Goal: Task Accomplishment & Management: Complete application form

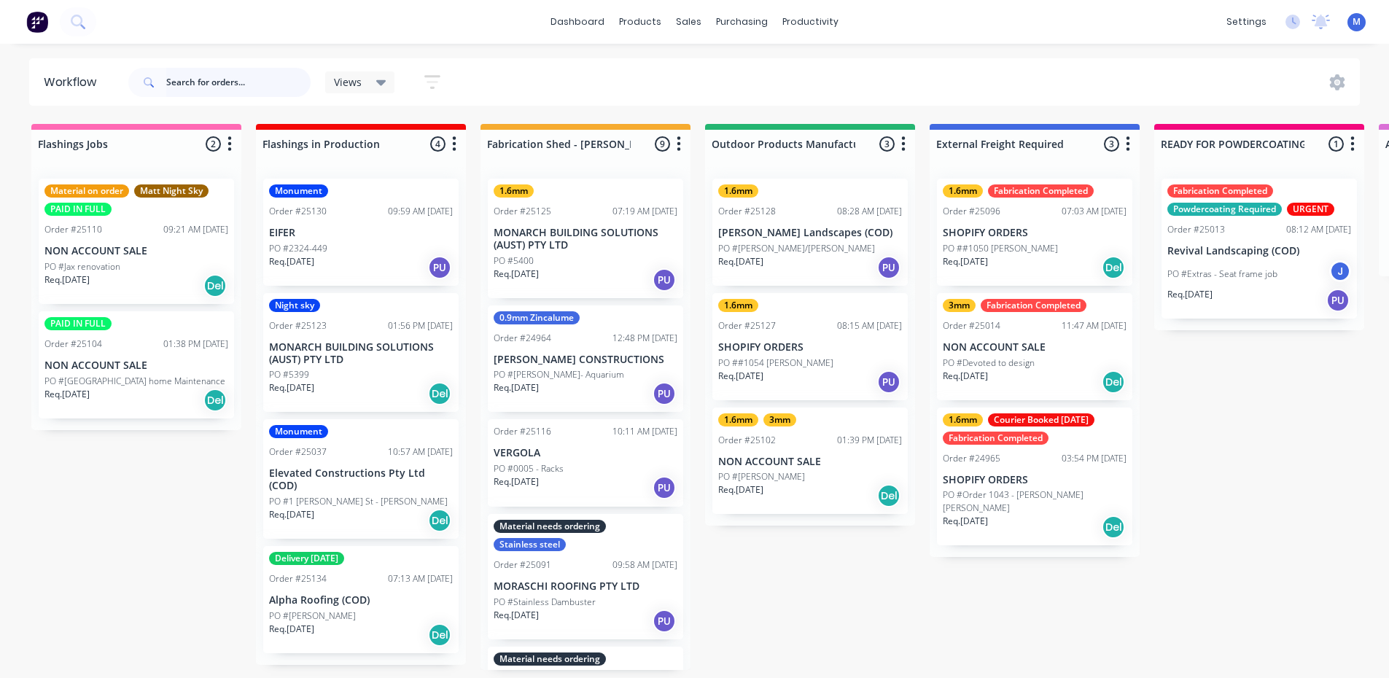
click at [242, 86] on input "text" at bounding box center [238, 82] width 144 height 29
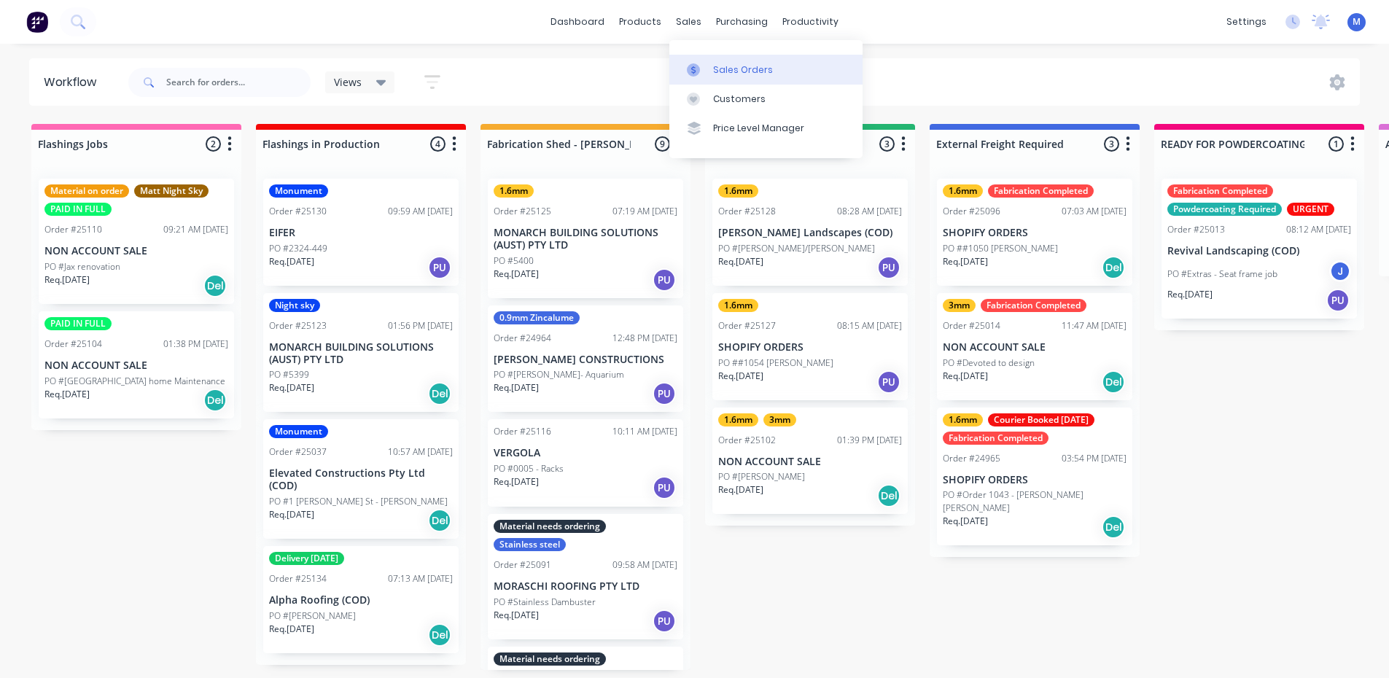
click at [715, 73] on div "Sales Orders" at bounding box center [743, 69] width 60 height 13
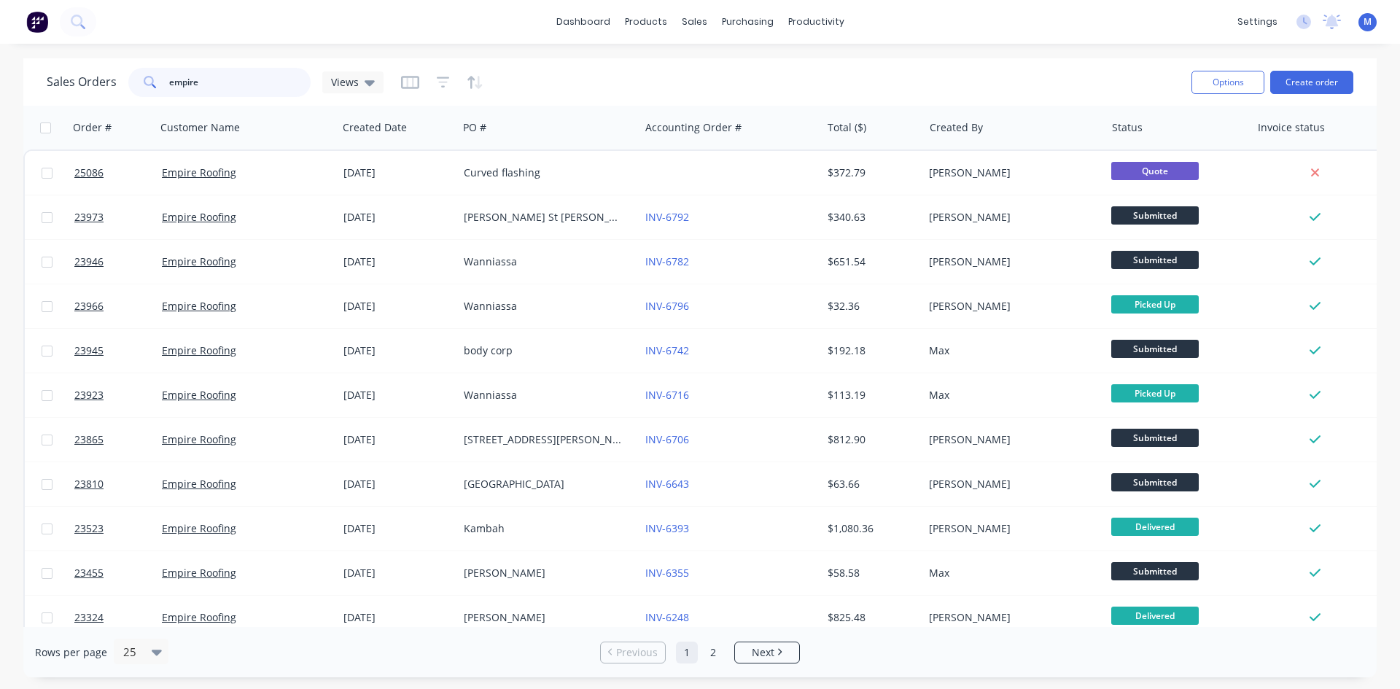
drag, startPoint x: 225, startPoint y: 90, endPoint x: 74, endPoint y: 2, distance: 173.8
click at [103, 82] on div "Sales Orders empire Views" at bounding box center [215, 82] width 337 height 29
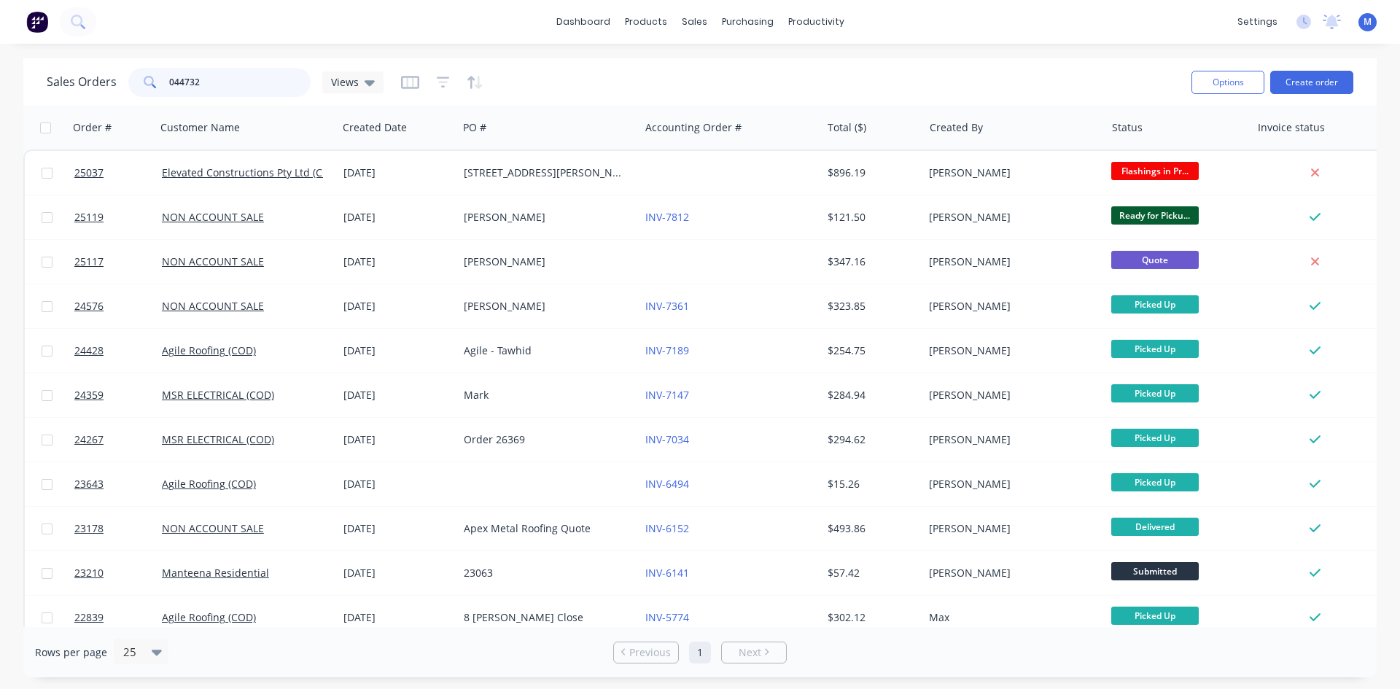
type input "0447326"
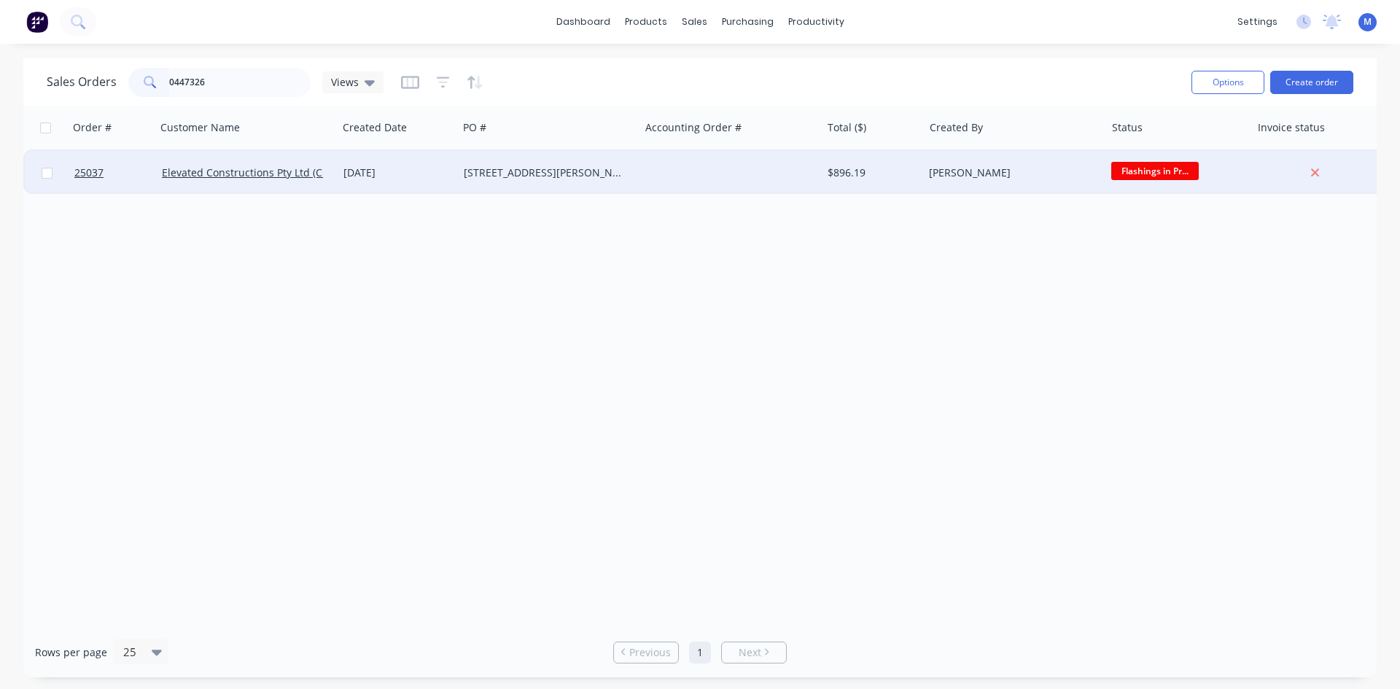
click at [421, 176] on div "[DATE]" at bounding box center [397, 173] width 109 height 15
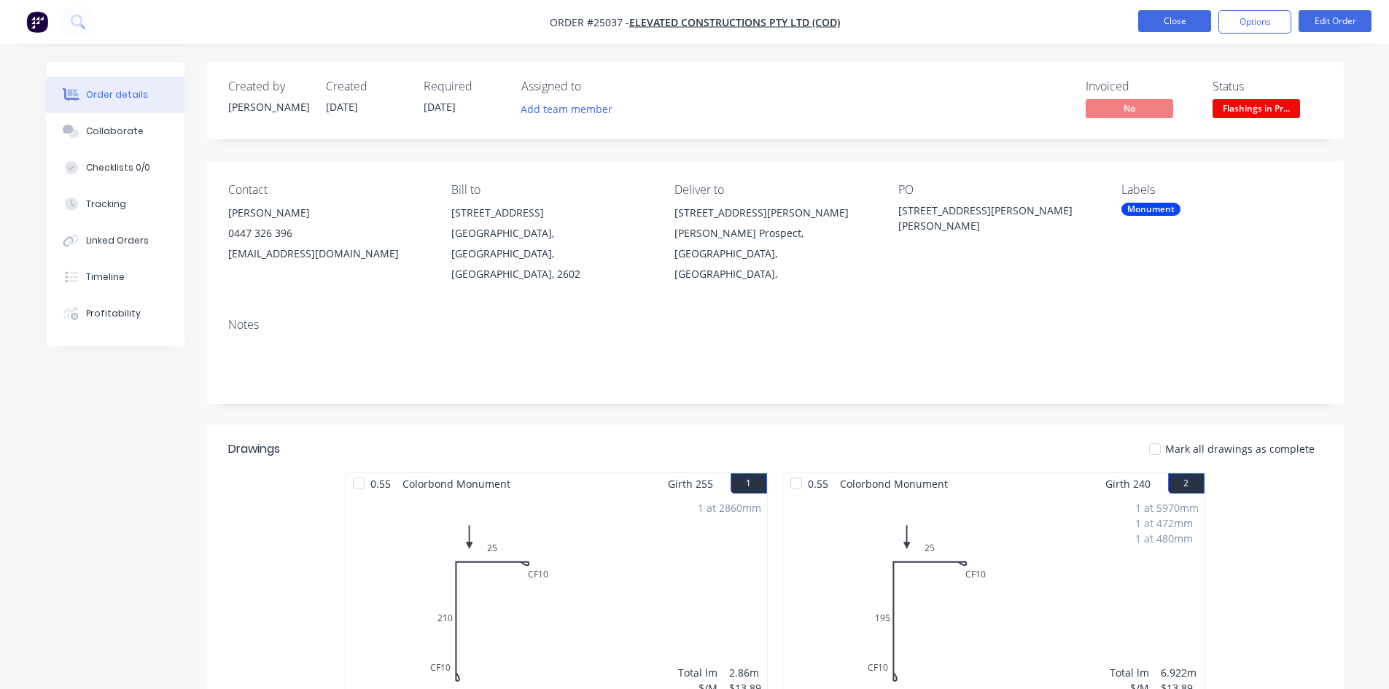
click at [1169, 19] on button "Close" at bounding box center [1174, 21] width 73 height 22
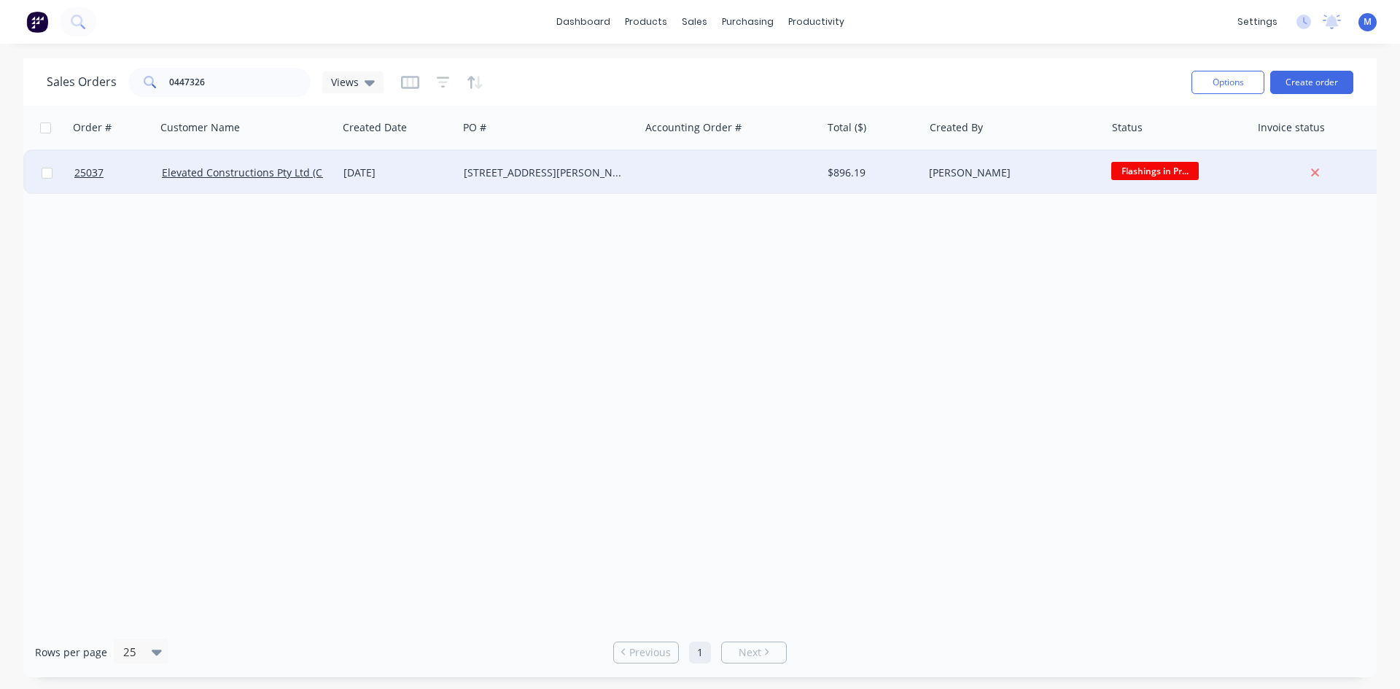
click at [575, 170] on div "[STREET_ADDRESS][PERSON_NAME][PERSON_NAME]" at bounding box center [545, 173] width 162 height 15
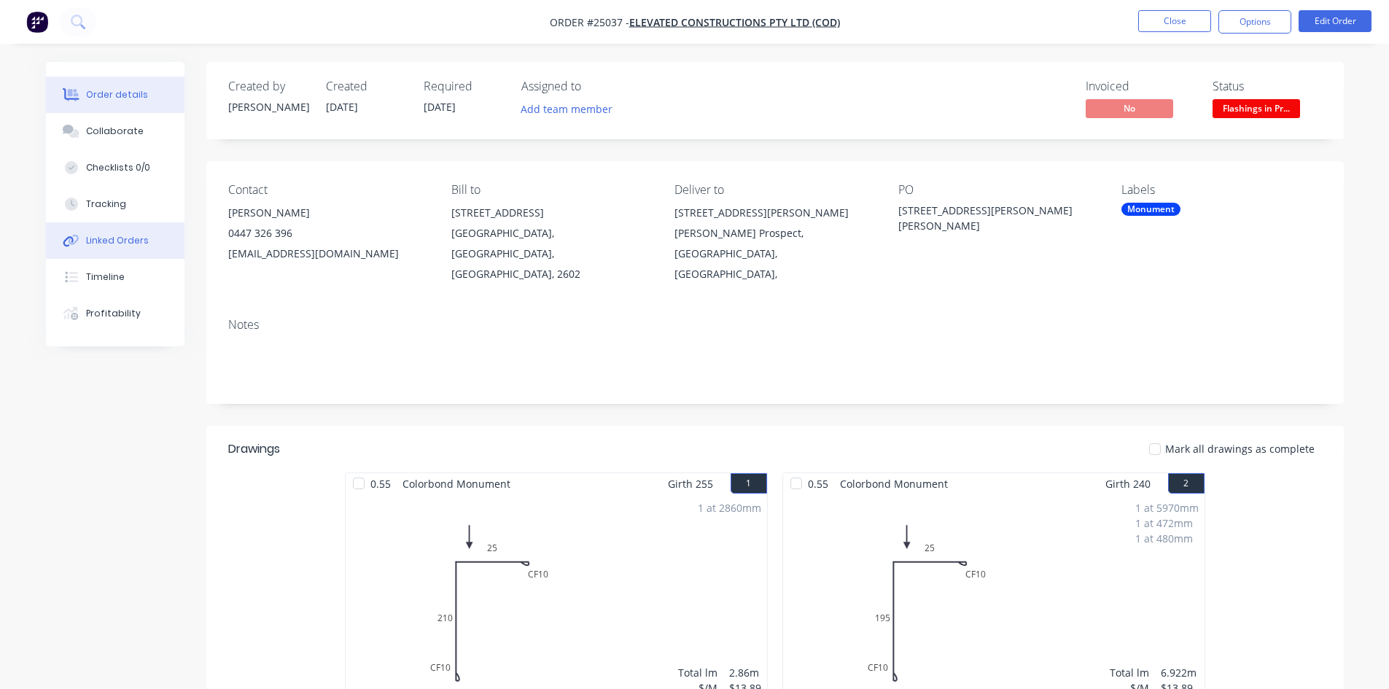
click at [131, 242] on div "Linked Orders" at bounding box center [117, 240] width 63 height 13
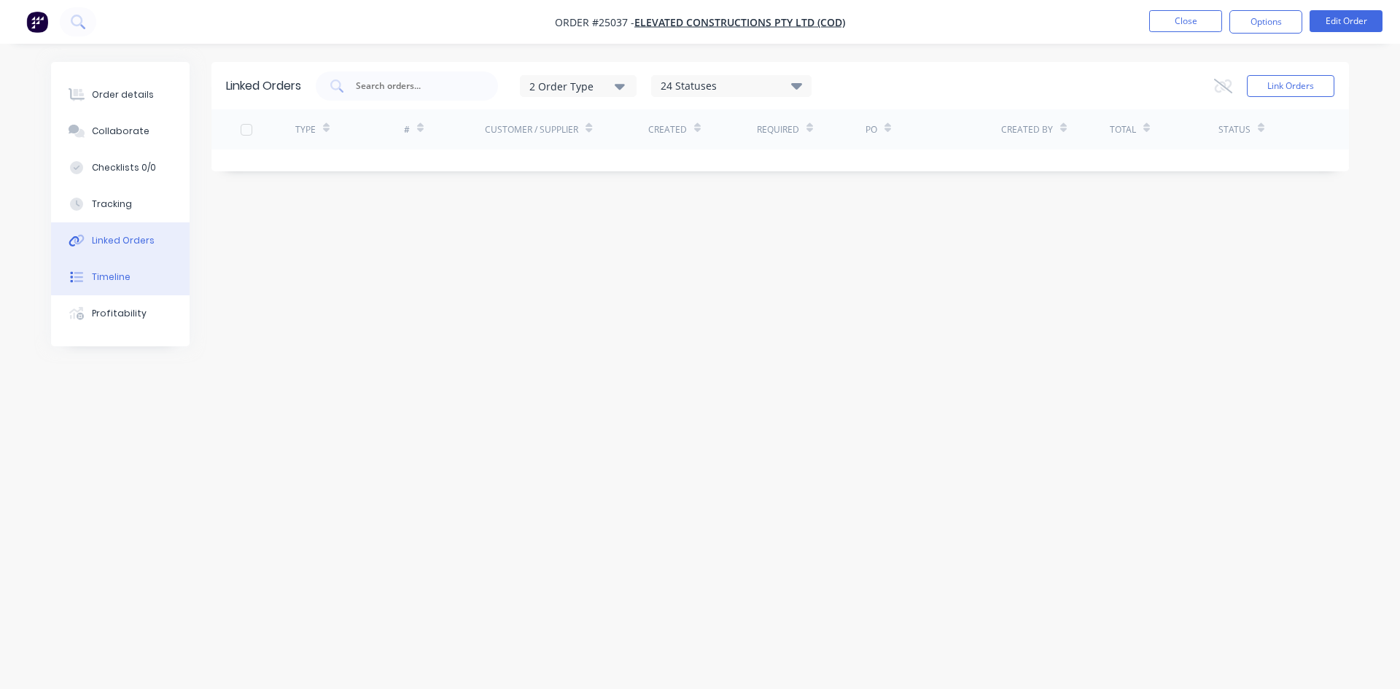
click at [134, 274] on button "Timeline" at bounding box center [120, 277] width 139 height 36
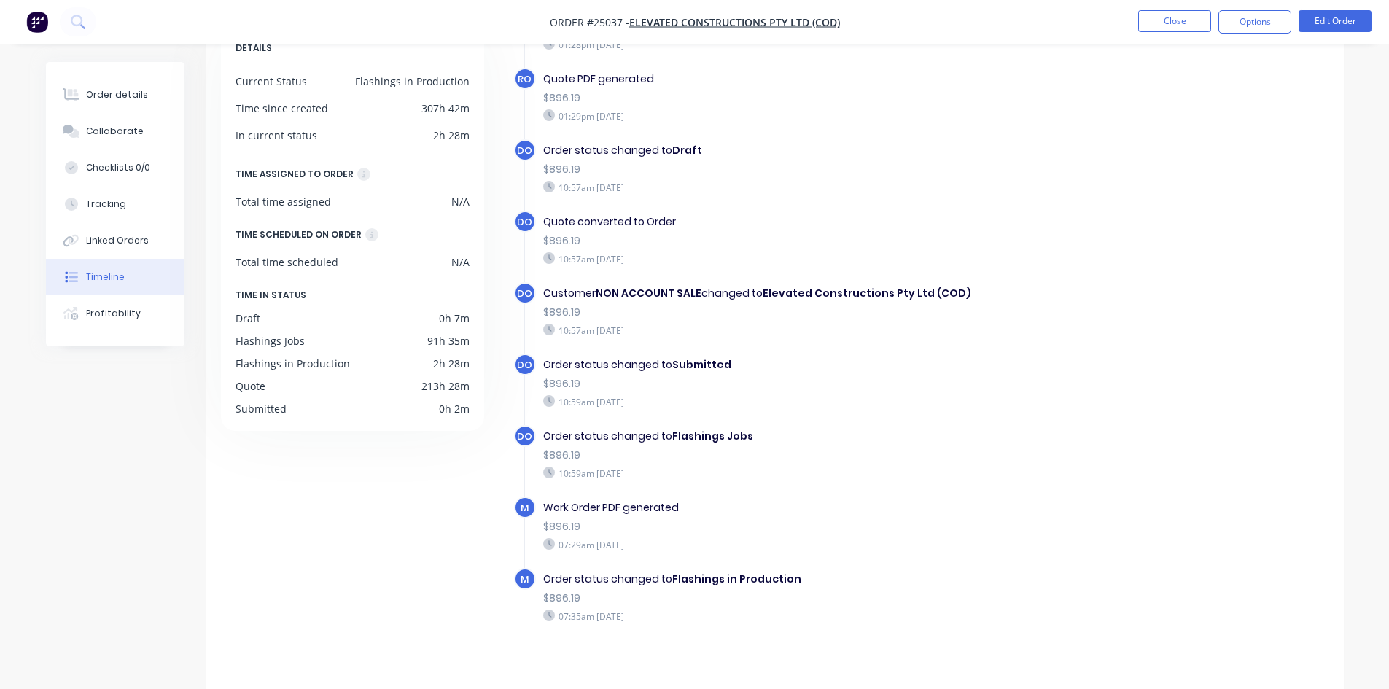
scroll to position [112, 0]
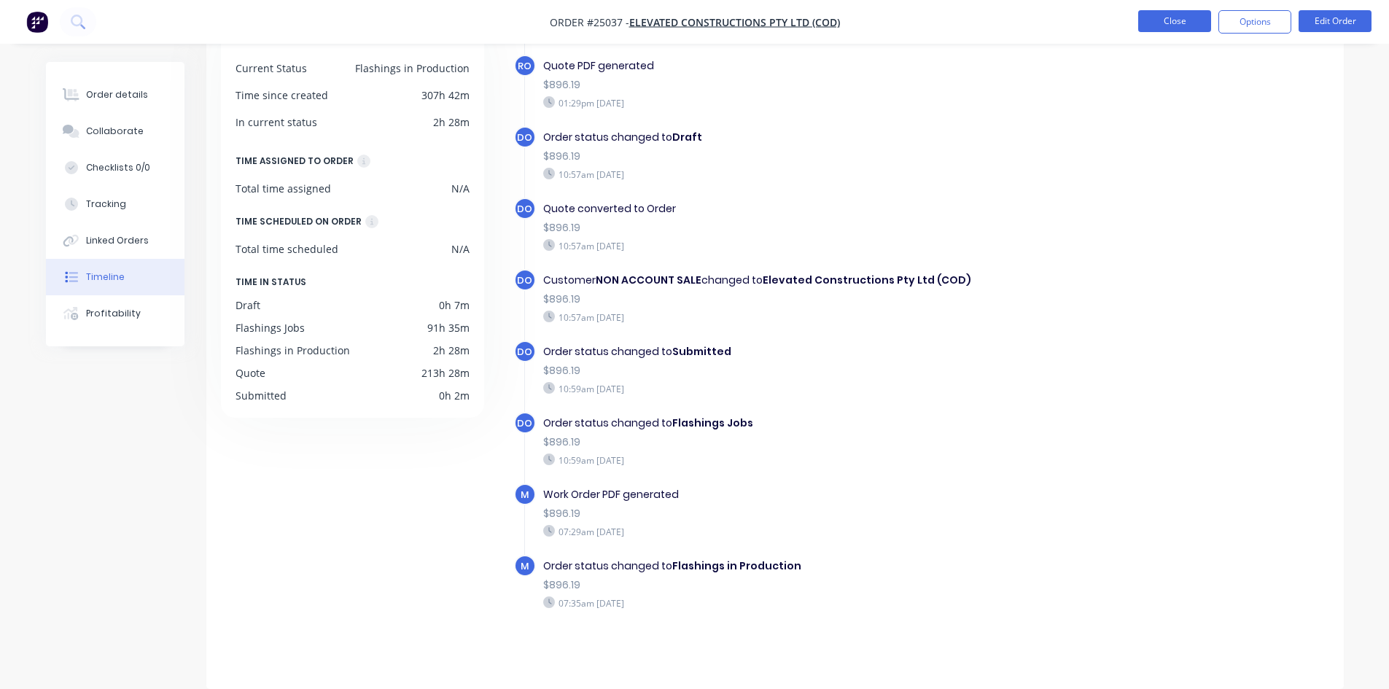
click at [1164, 22] on button "Close" at bounding box center [1174, 21] width 73 height 22
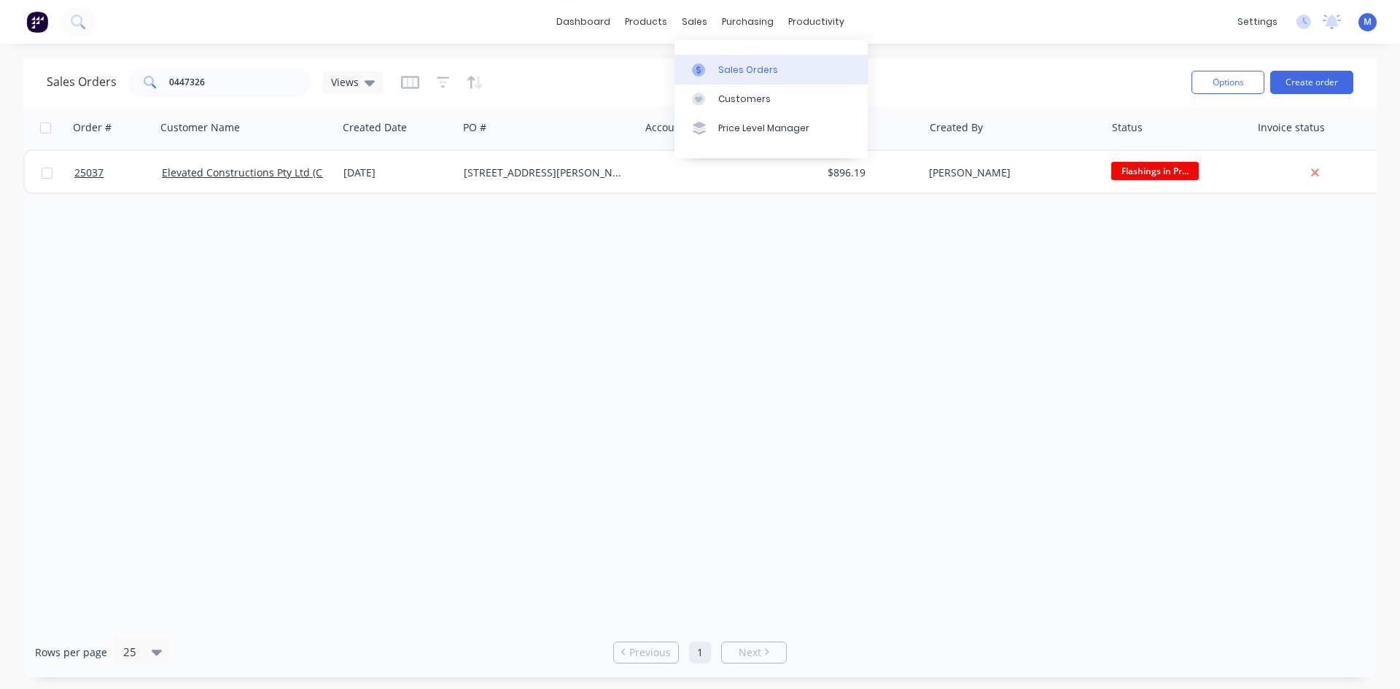
click at [747, 77] on link "Sales Orders" at bounding box center [770, 69] width 193 height 29
click at [729, 69] on div "Sales Orders" at bounding box center [748, 69] width 60 height 13
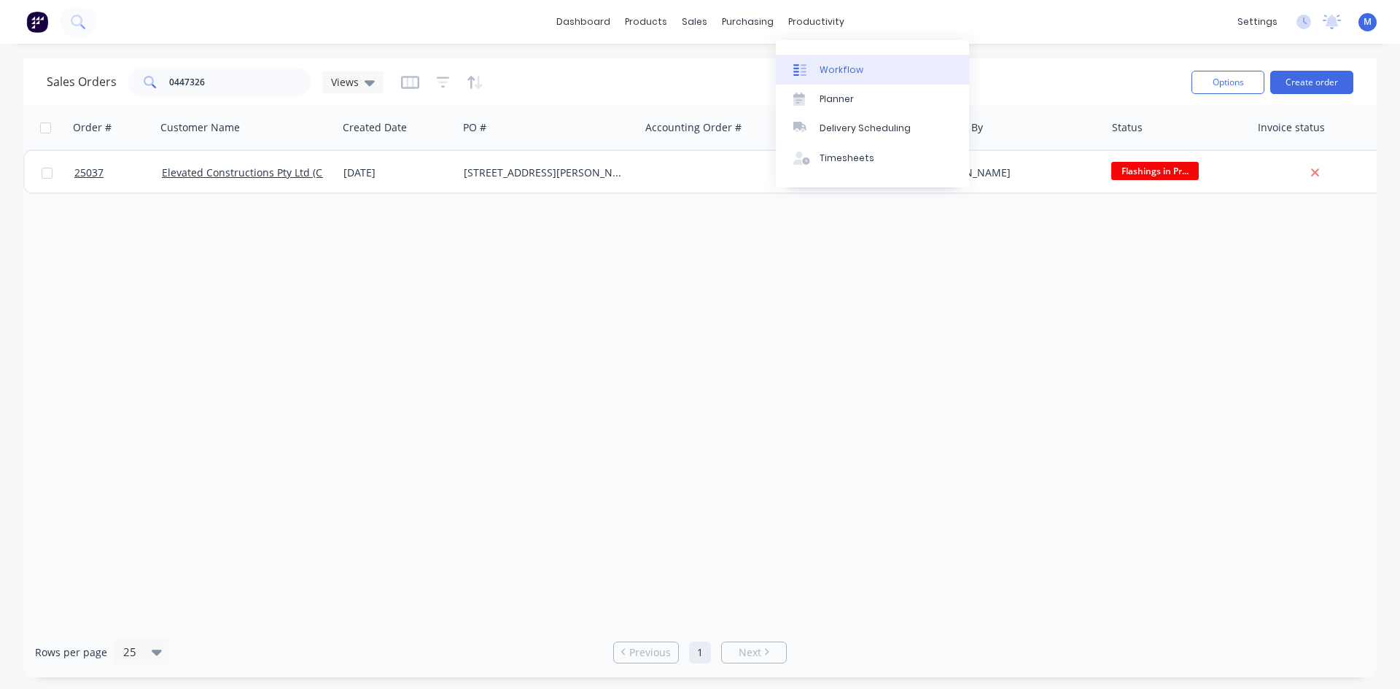
click at [853, 67] on div "Workflow" at bounding box center [842, 69] width 44 height 13
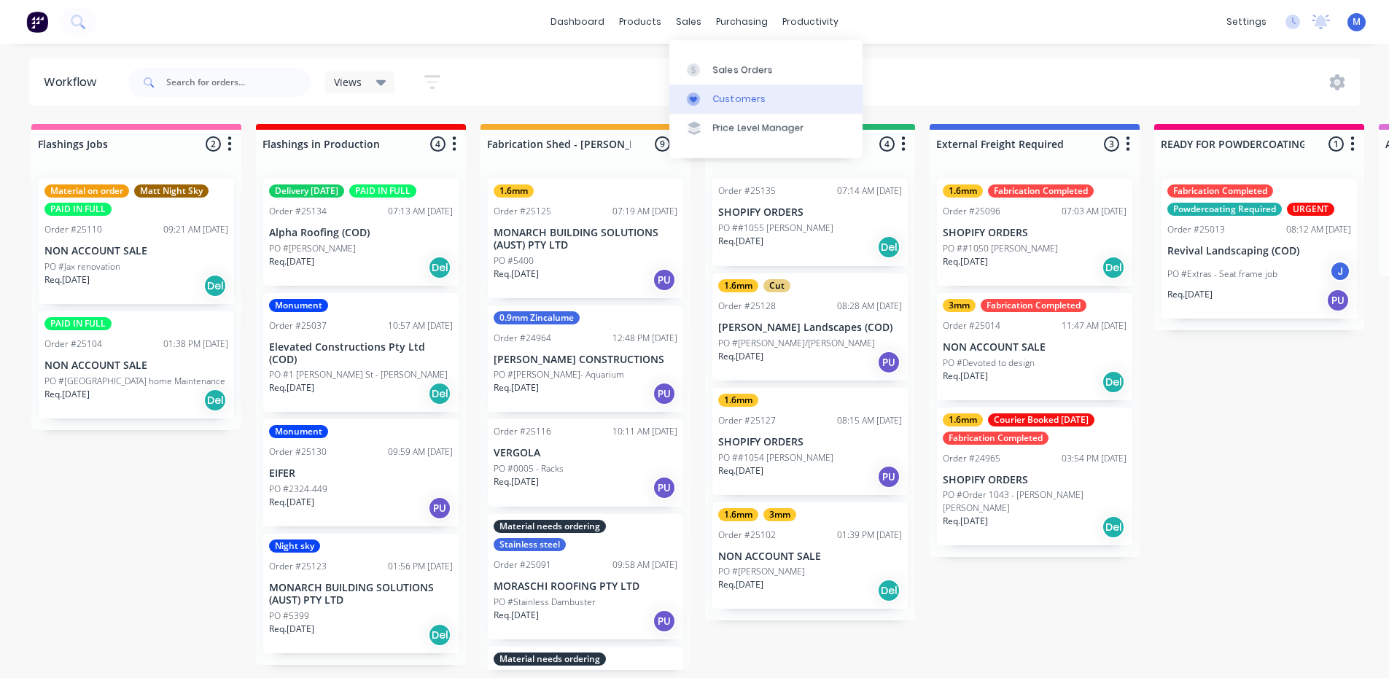
click at [773, 100] on link "Customers" at bounding box center [765, 99] width 193 height 29
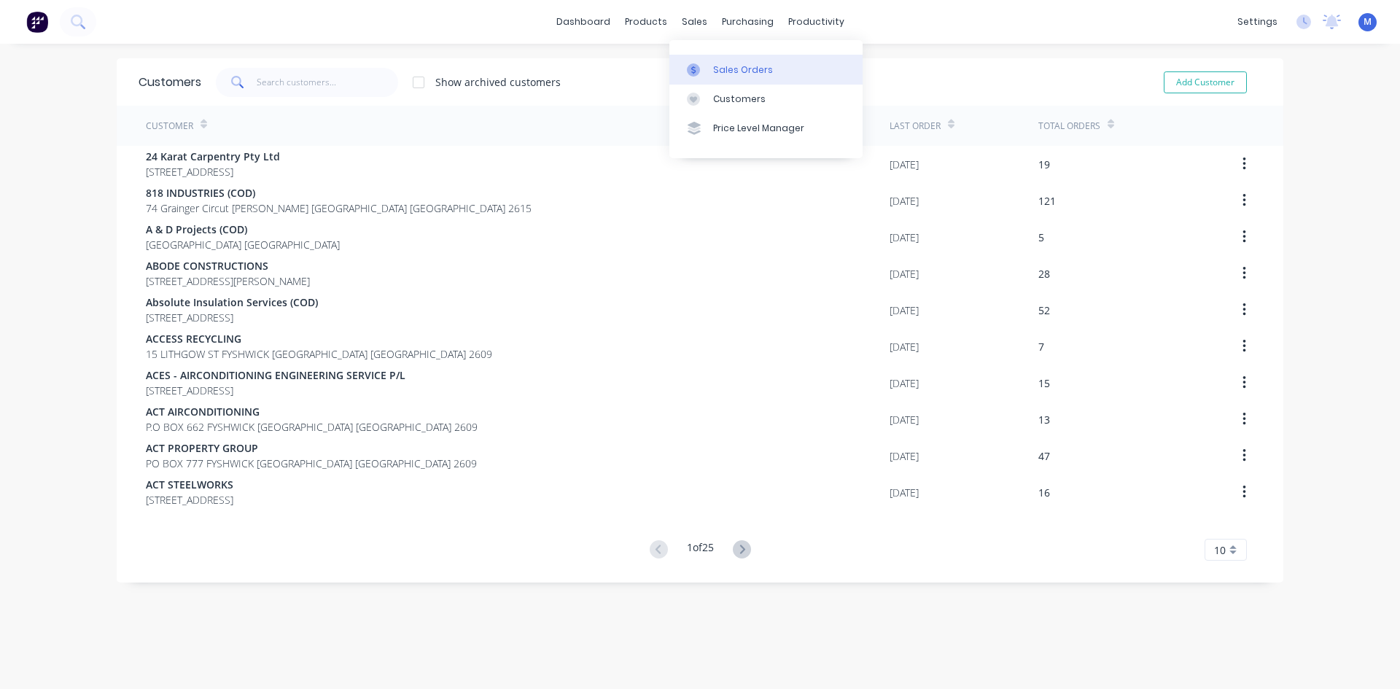
click at [706, 67] on div at bounding box center [698, 69] width 22 height 13
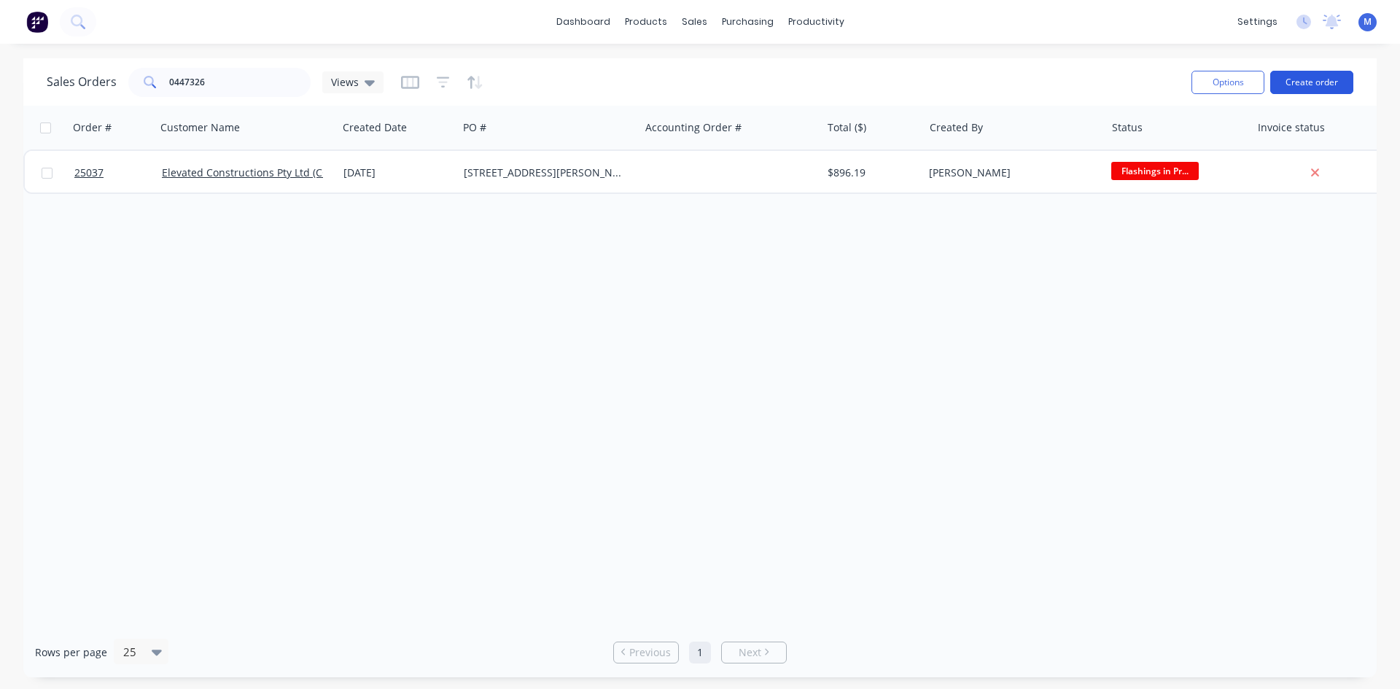
click at [1315, 84] on button "Create order" at bounding box center [1311, 82] width 83 height 23
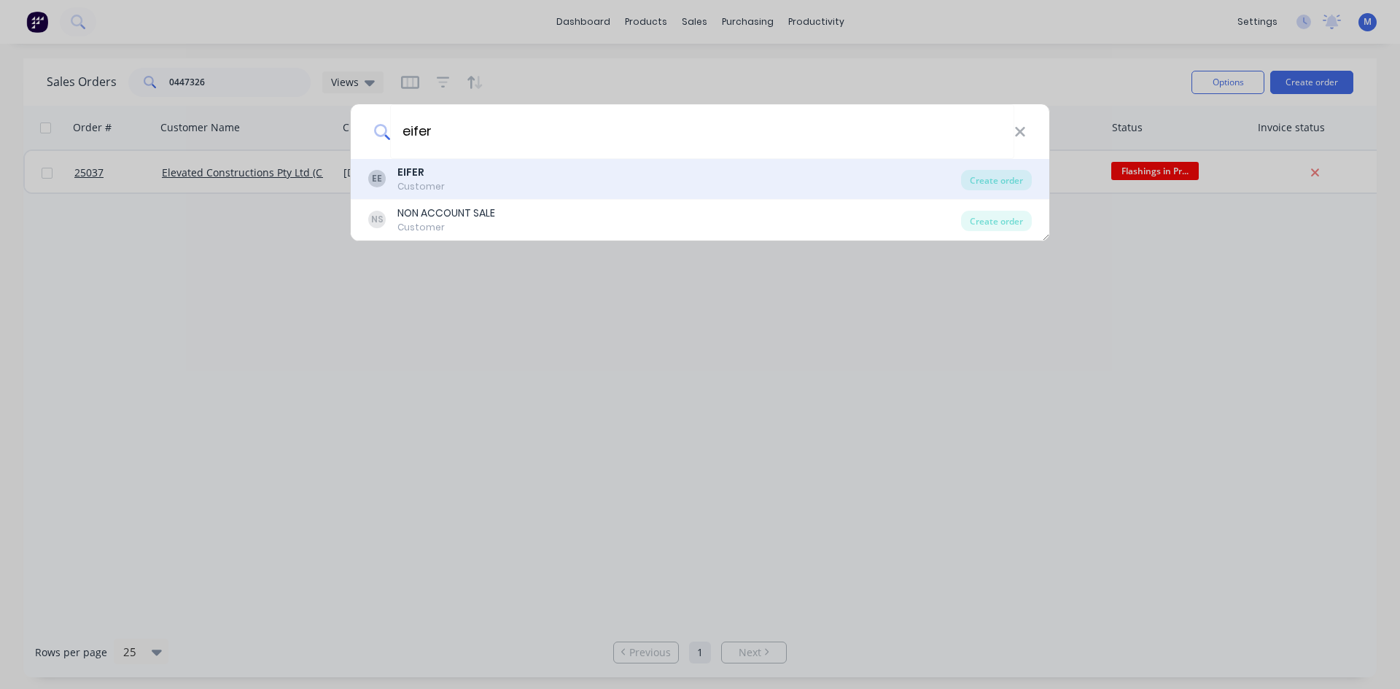
type input "eifer"
click at [574, 168] on div "EE EIFER Customer" at bounding box center [664, 179] width 593 height 28
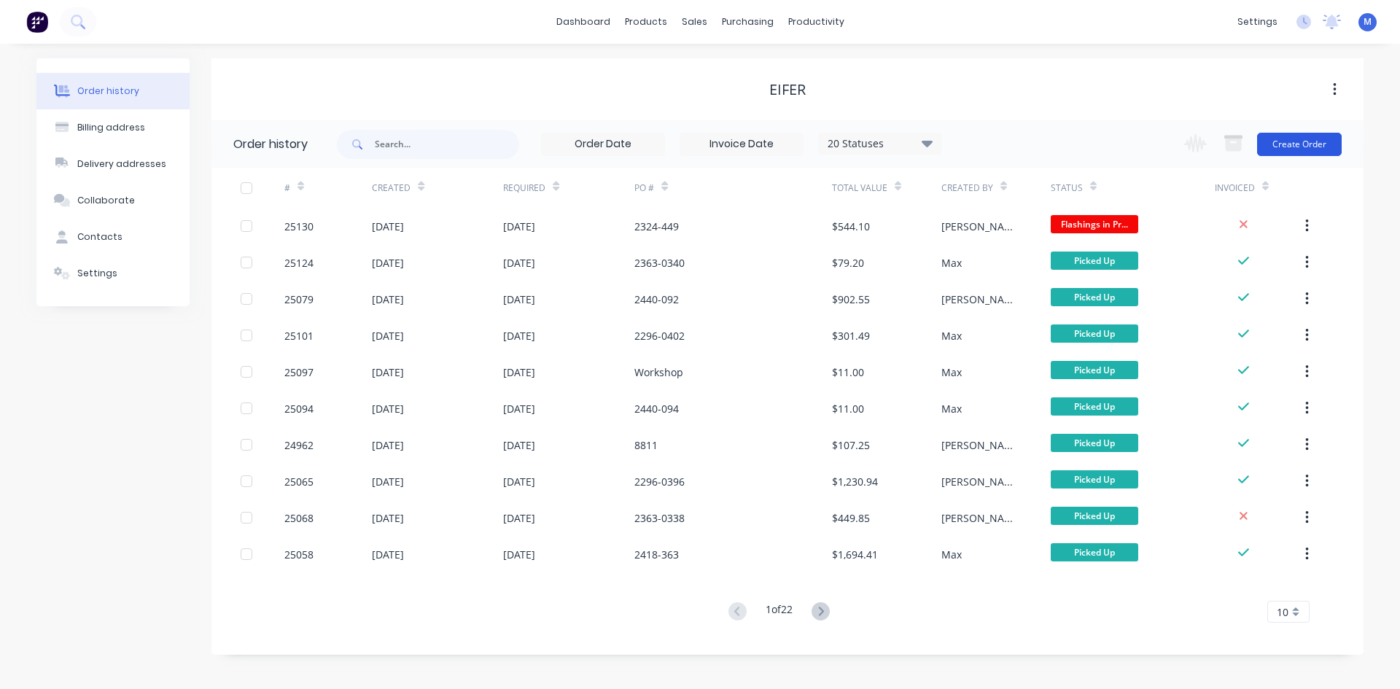
click at [1314, 149] on button "Create Order" at bounding box center [1299, 144] width 85 height 23
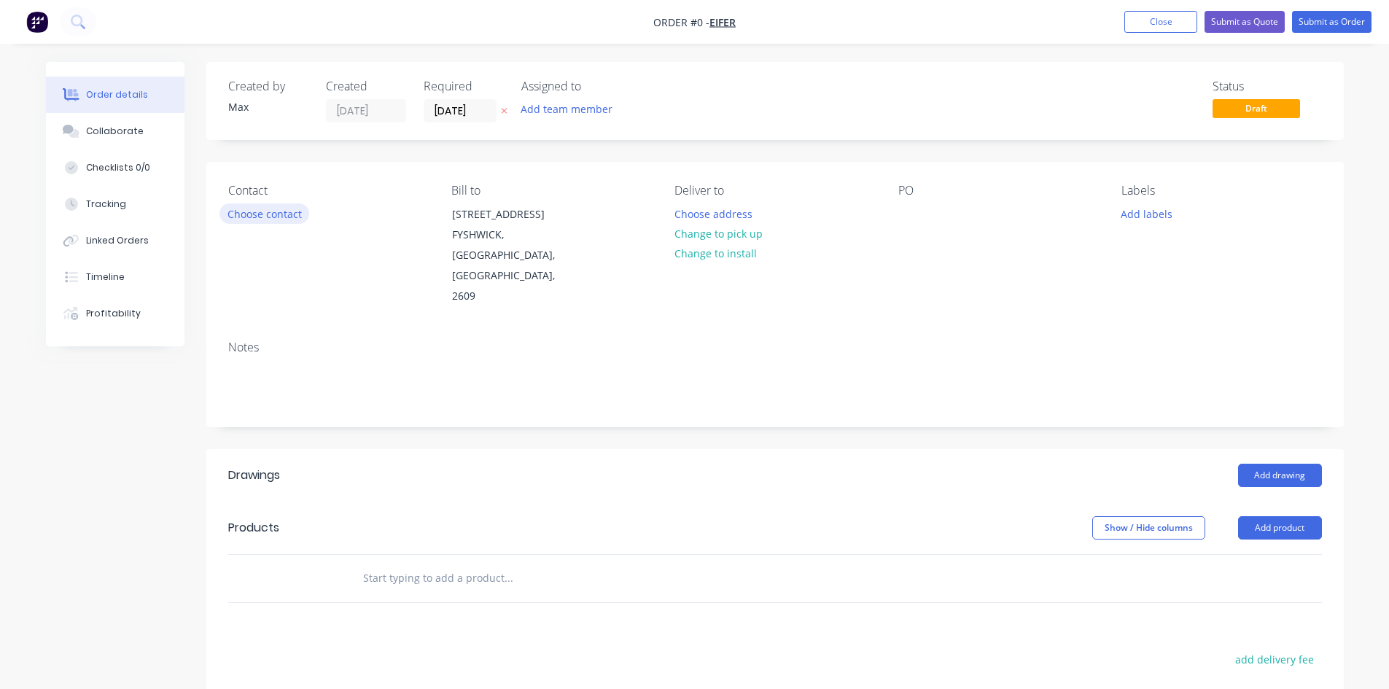
click at [271, 209] on button "Choose contact" at bounding box center [264, 213] width 90 height 20
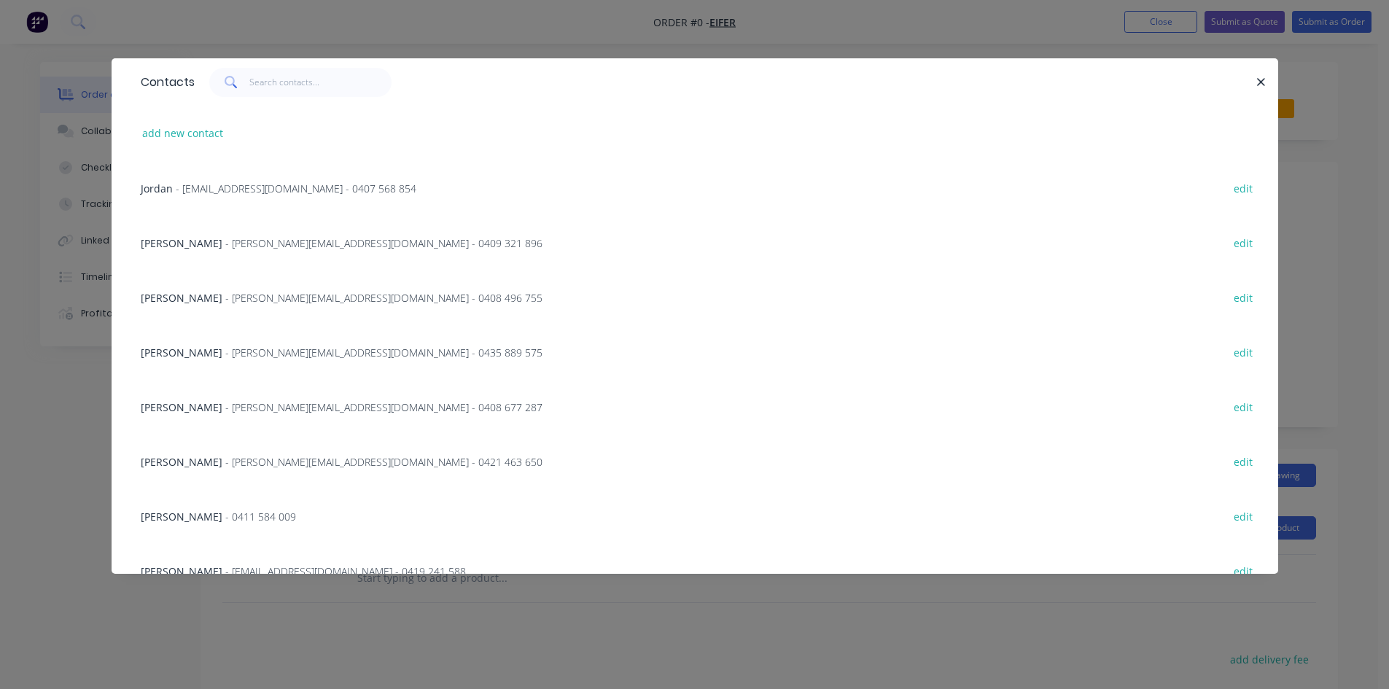
click at [271, 355] on span "- [PERSON_NAME][EMAIL_ADDRESS][DOMAIN_NAME] - 0435 889 575" at bounding box center [383, 353] width 317 height 14
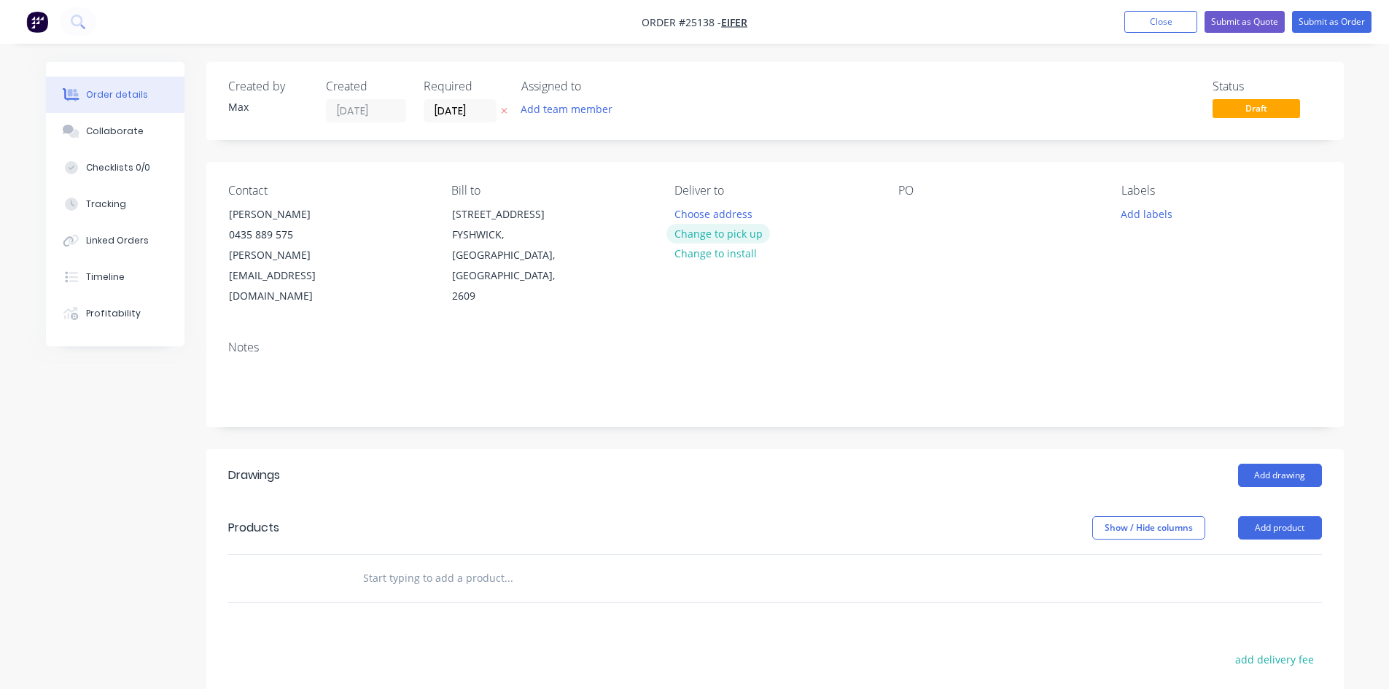
click at [752, 237] on button "Change to pick up" at bounding box center [718, 234] width 104 height 20
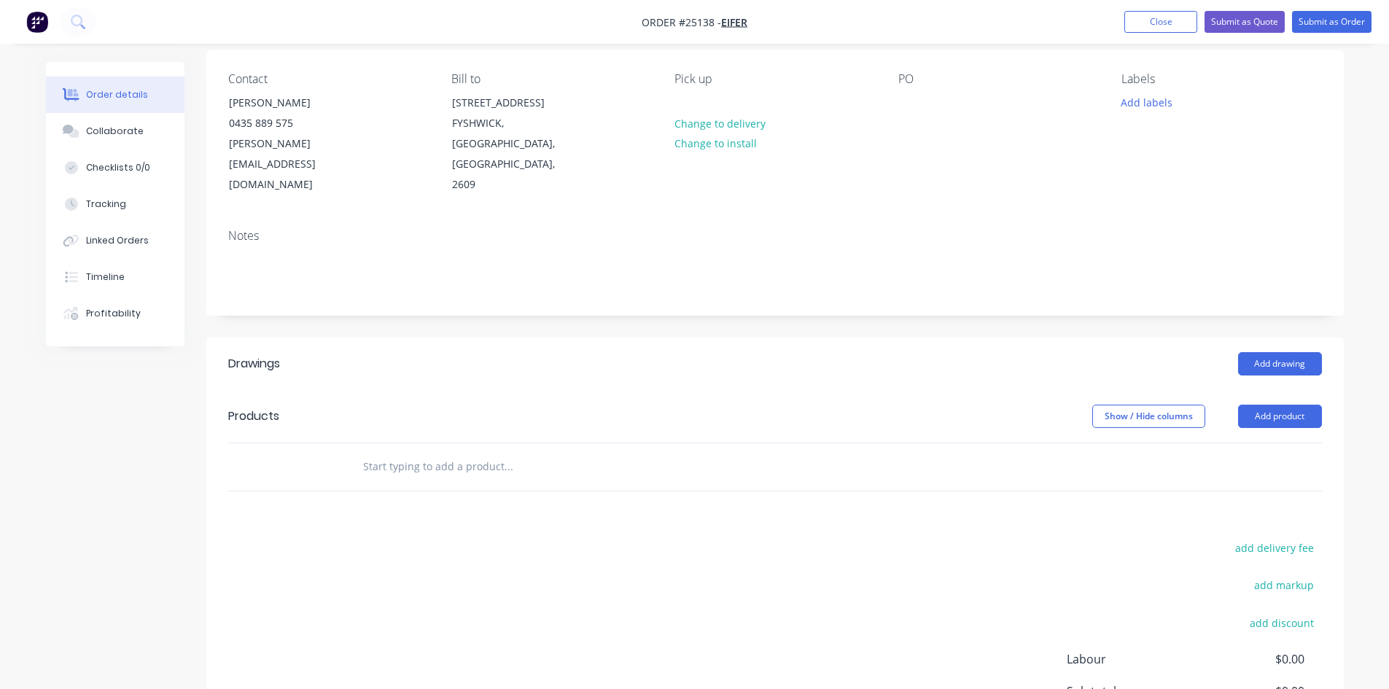
scroll to position [146, 0]
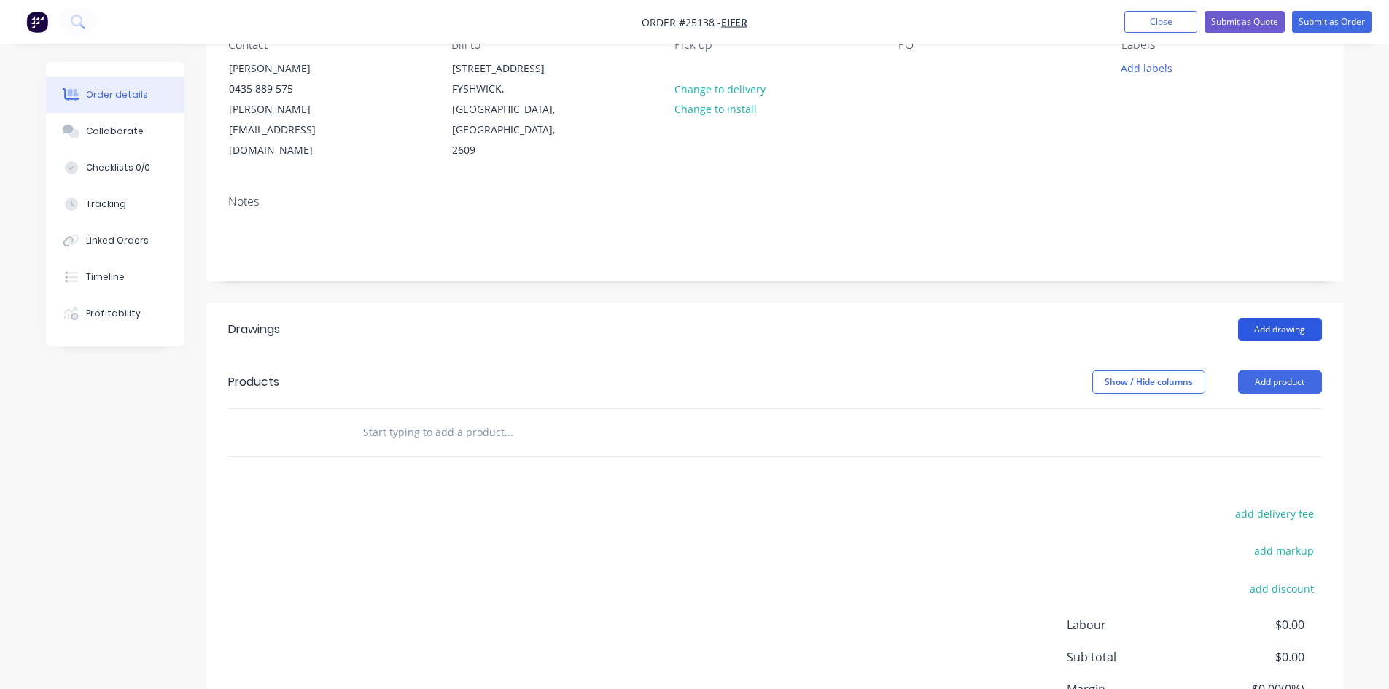
click at [1261, 318] on button "Add drawing" at bounding box center [1280, 329] width 84 height 23
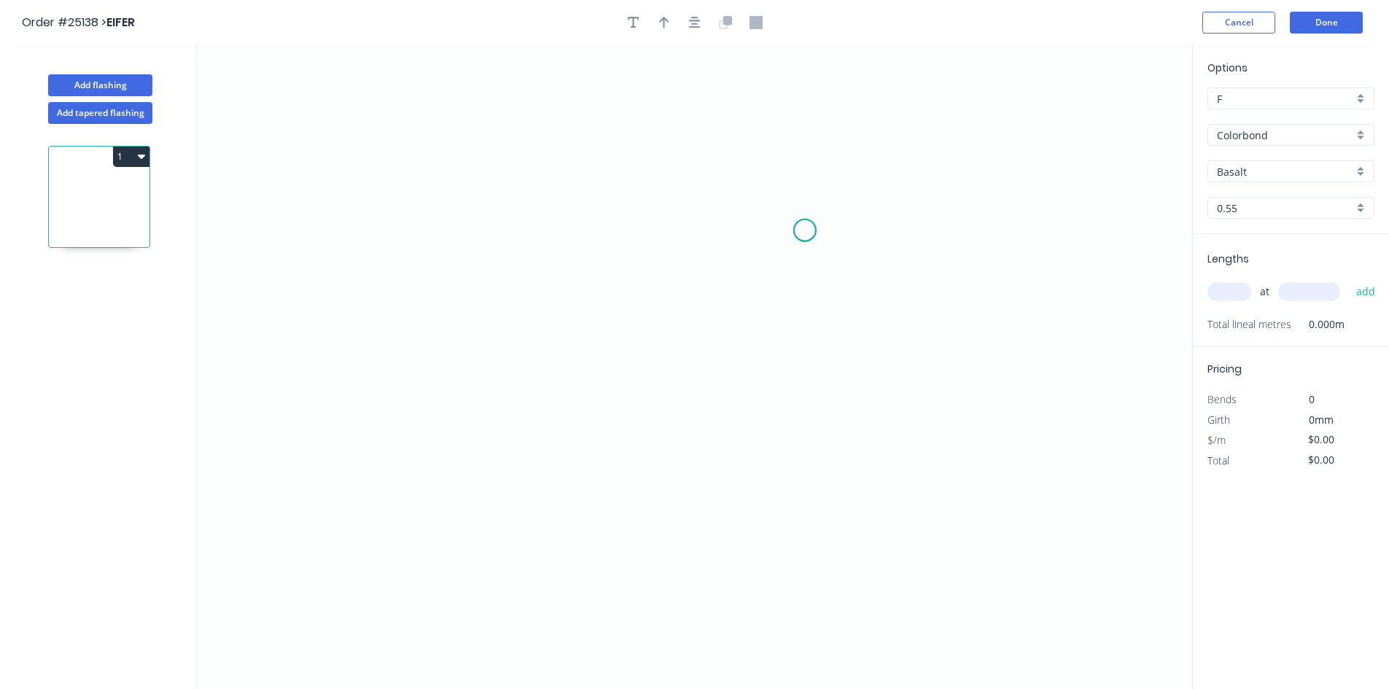
drag, startPoint x: 805, startPoint y: 230, endPoint x: 596, endPoint y: 220, distance: 209.5
click at [794, 230] on icon "0" at bounding box center [694, 367] width 995 height 644
click at [421, 233] on icon "0" at bounding box center [694, 367] width 995 height 644
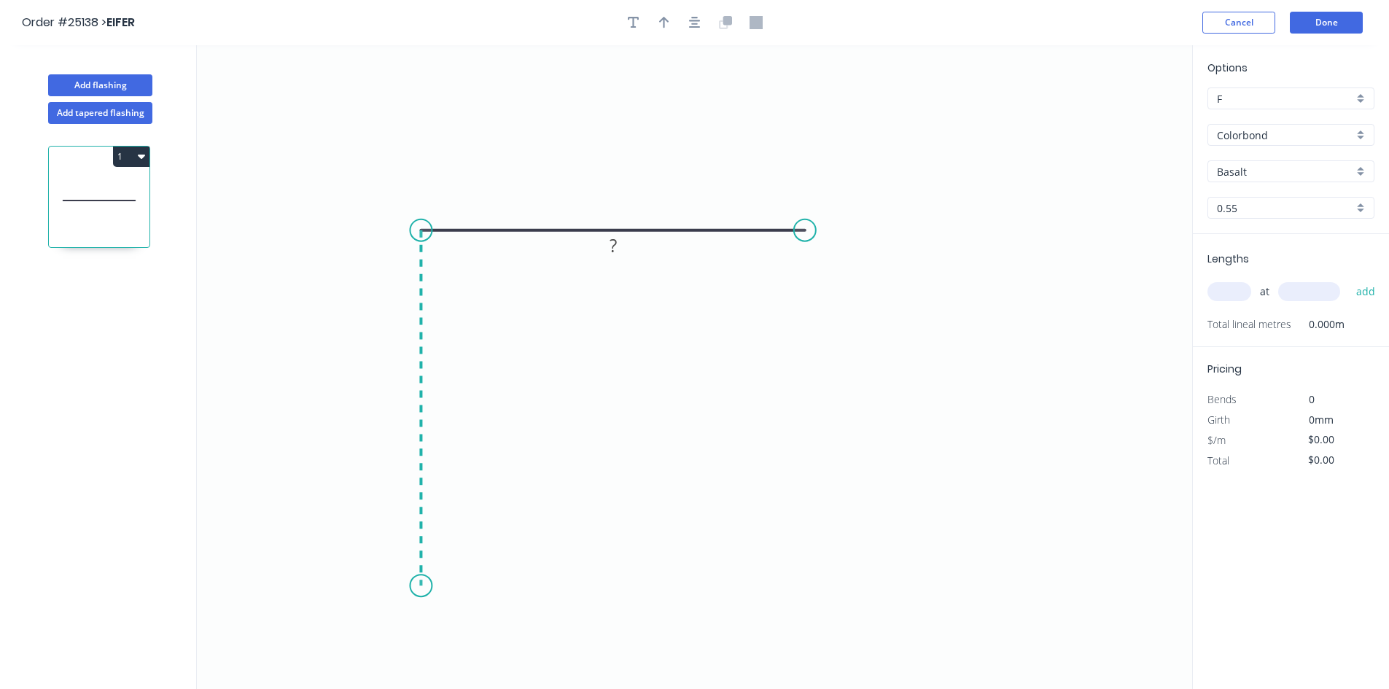
click at [443, 586] on icon "0 ?" at bounding box center [694, 367] width 995 height 644
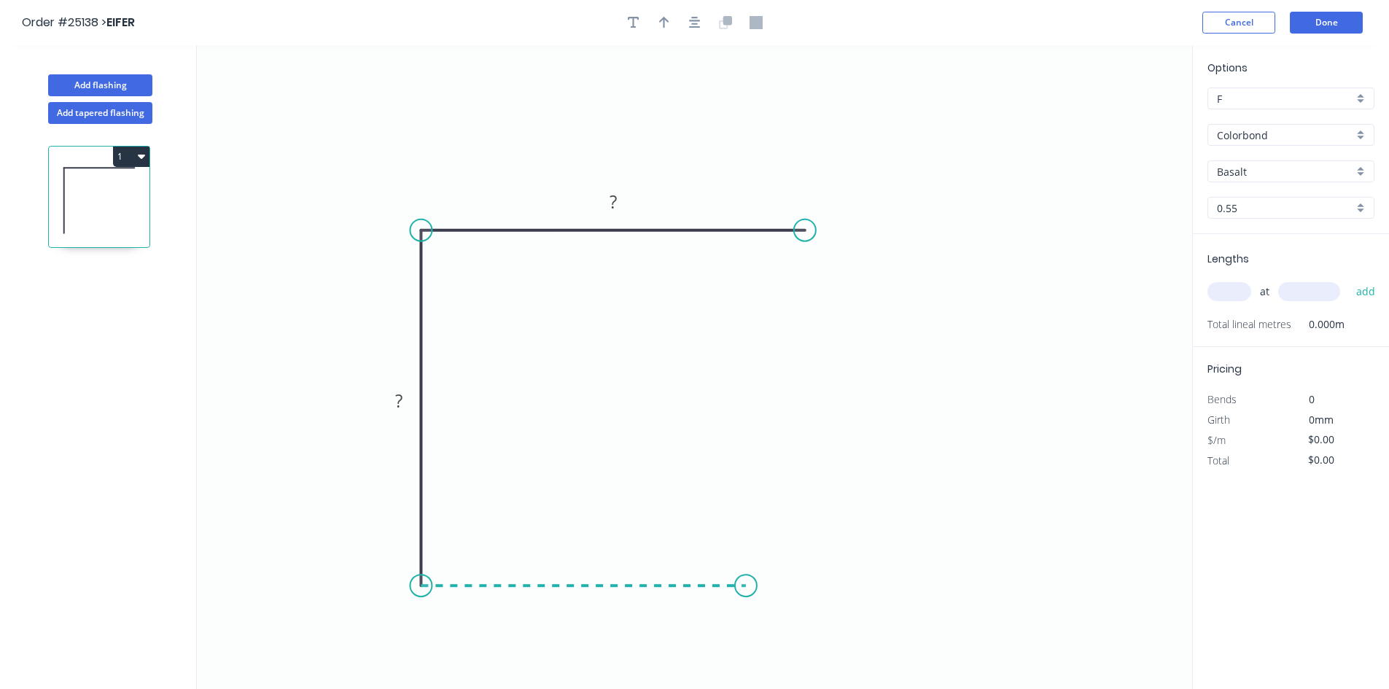
drag, startPoint x: 746, startPoint y: 600, endPoint x: 764, endPoint y: 599, distance: 18.2
click at [747, 600] on icon "0 ? ?" at bounding box center [694, 367] width 995 height 644
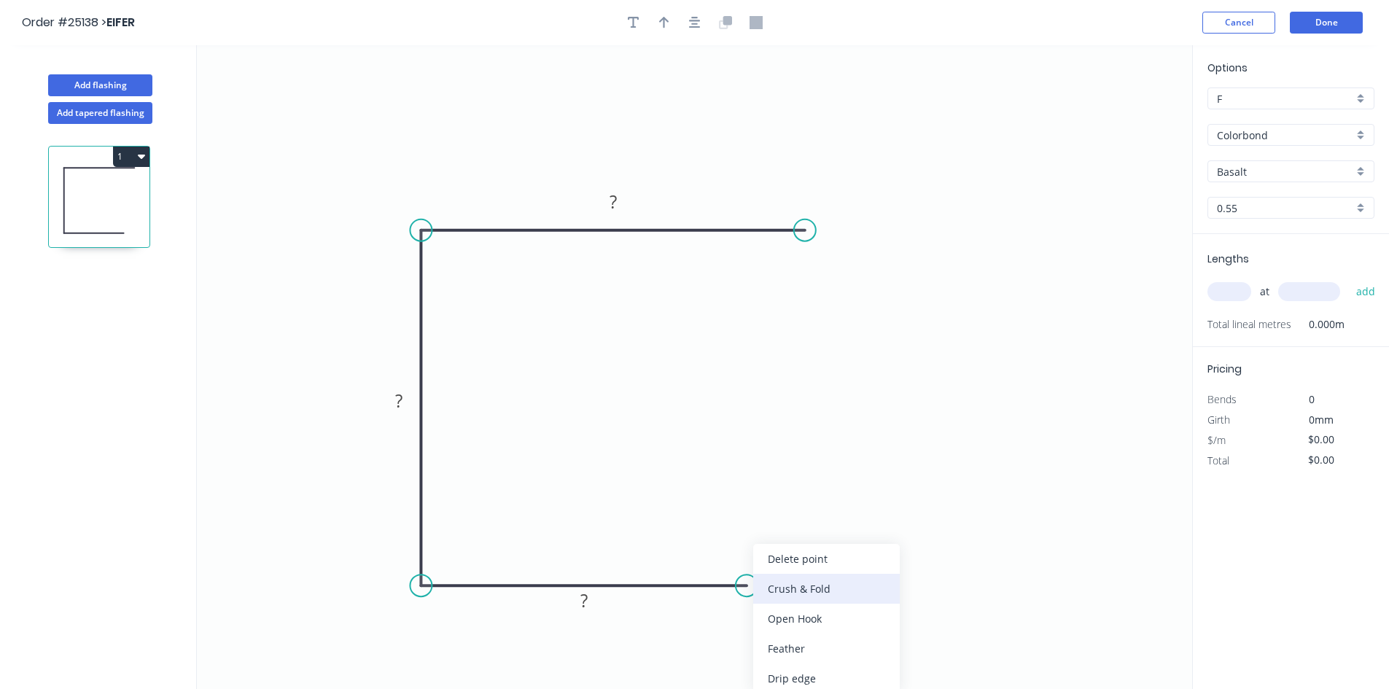
click at [795, 590] on div "Crush & Fold" at bounding box center [826, 589] width 147 height 30
click at [587, 599] on tspan "?" at bounding box center [583, 600] width 7 height 24
click at [1231, 289] on input "text" at bounding box center [1229, 291] width 44 height 19
type input "$12.49"
click at [1302, 171] on input "Basalt" at bounding box center [1285, 171] width 136 height 15
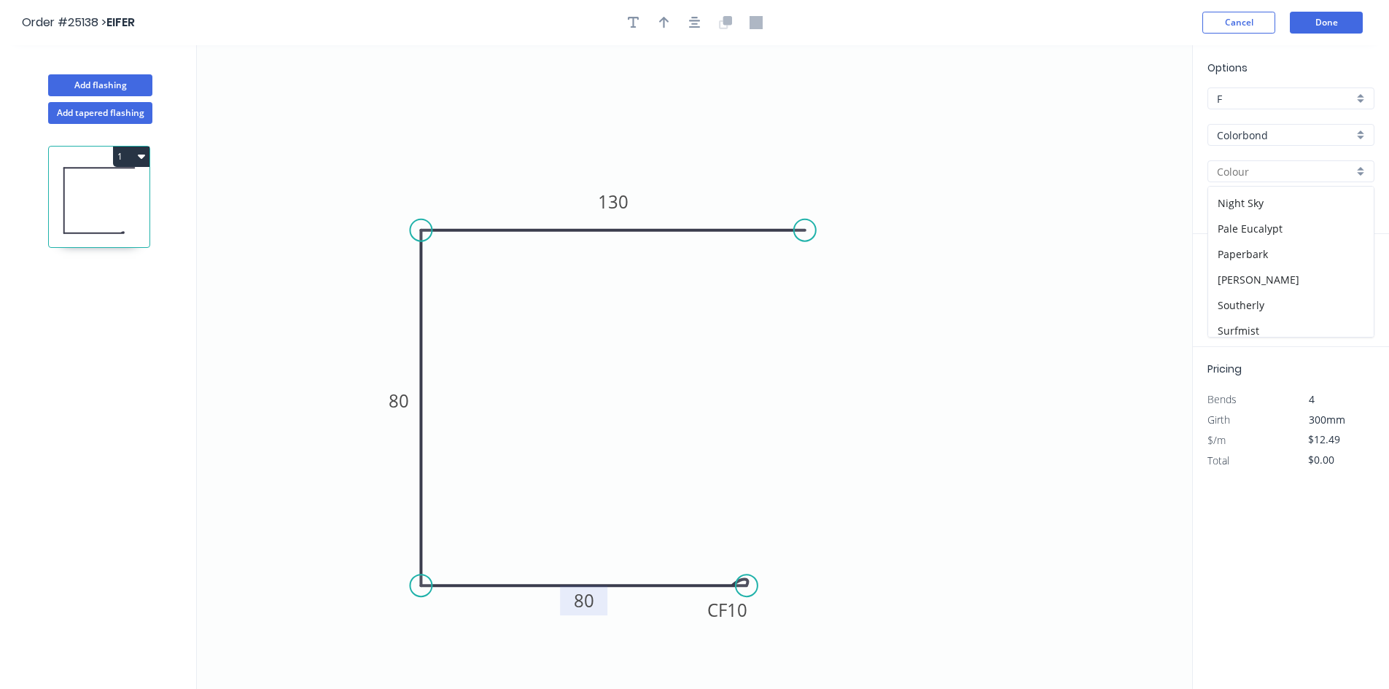
scroll to position [411, 0]
click at [1256, 271] on div "Wallaby" at bounding box center [1291, 273] width 166 height 26
type input "Wallaby"
click at [1235, 289] on input "text" at bounding box center [1229, 291] width 44 height 19
type input "3"
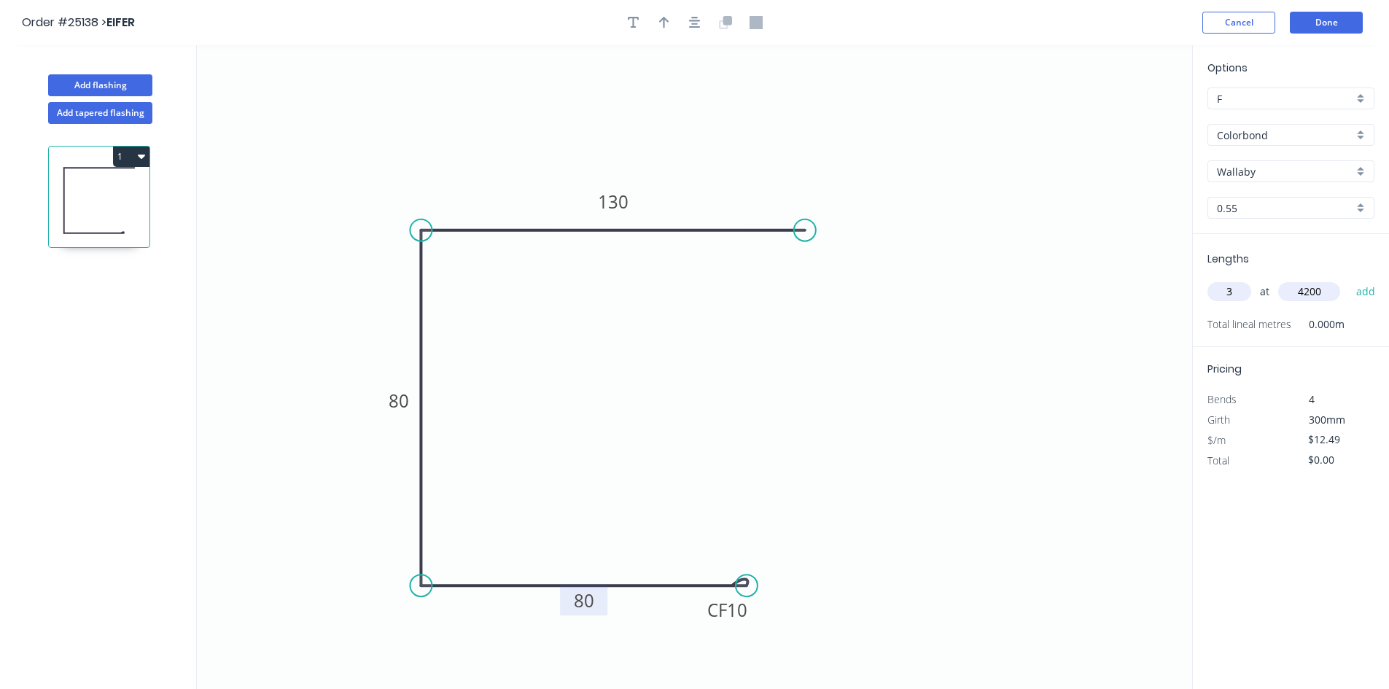
type input "4200"
click at [1349, 279] on button "add" at bounding box center [1366, 291] width 34 height 25
type input "$157.37"
click at [1342, 20] on button "Done" at bounding box center [1326, 23] width 73 height 22
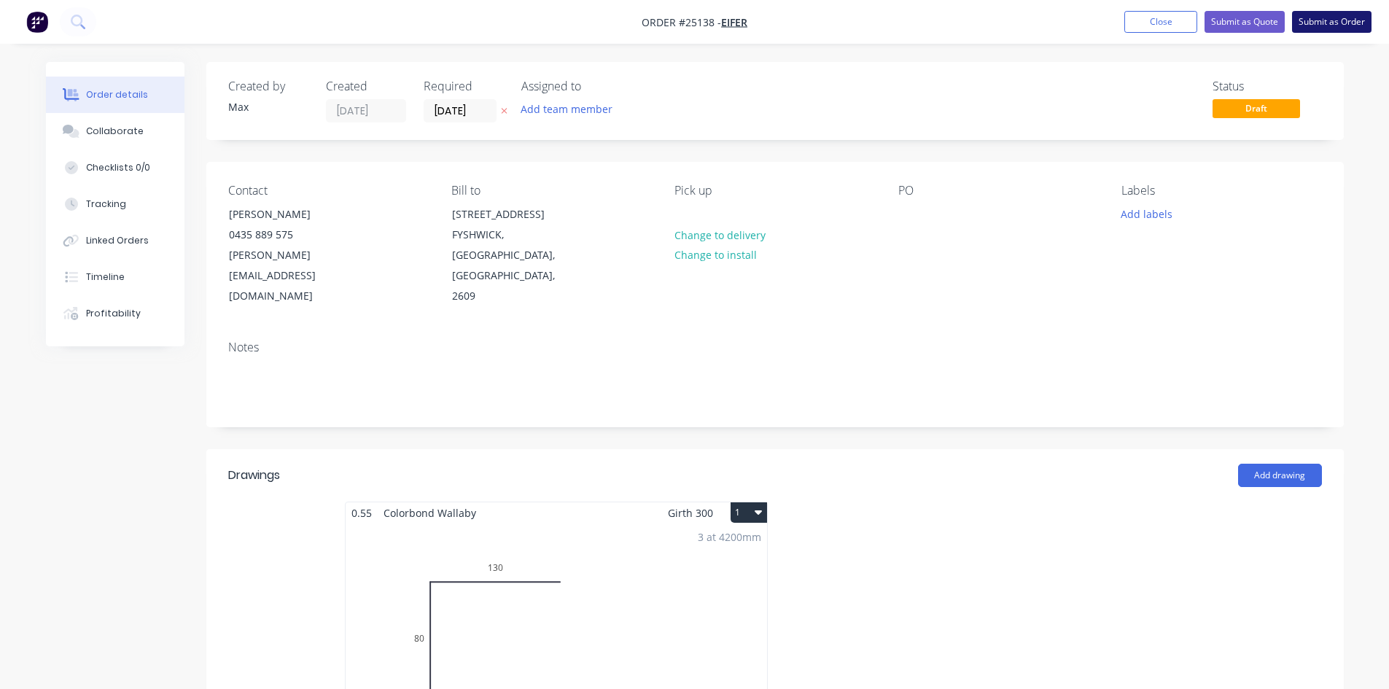
click at [1317, 28] on button "Submit as Order" at bounding box center [1331, 22] width 79 height 22
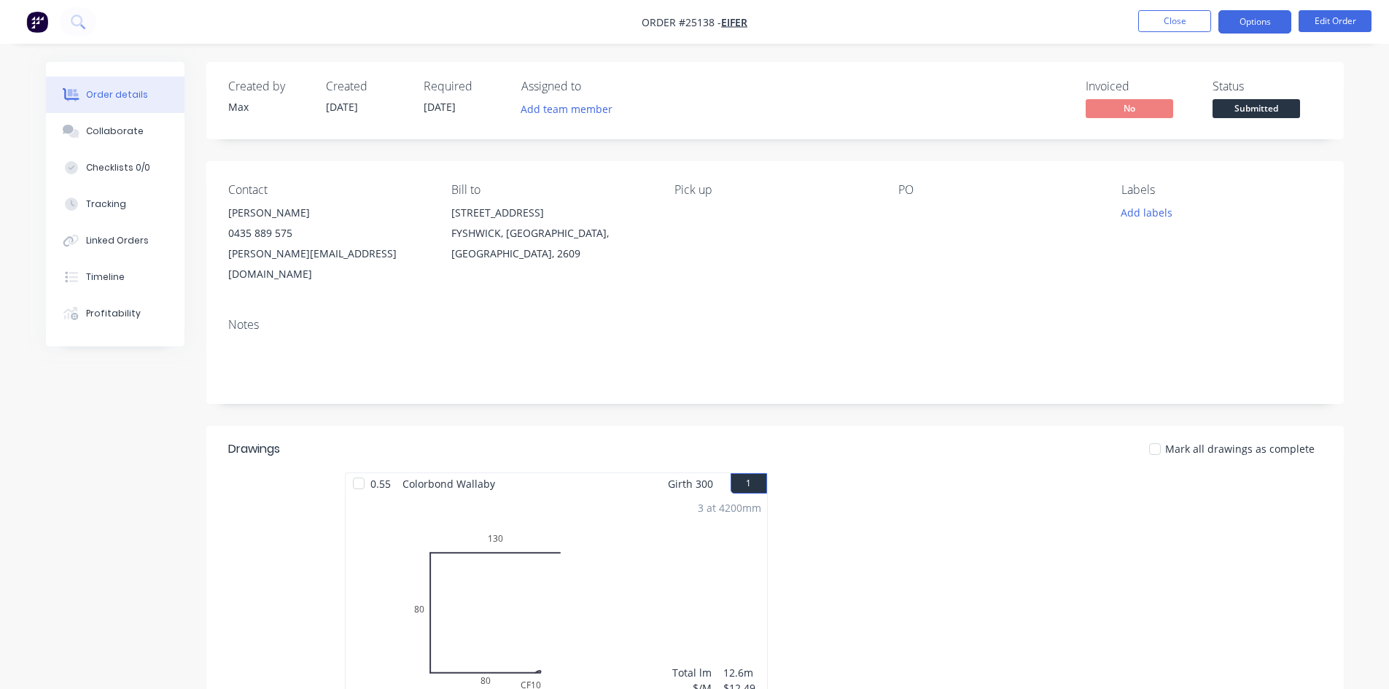
click at [1271, 30] on button "Options" at bounding box center [1254, 21] width 73 height 23
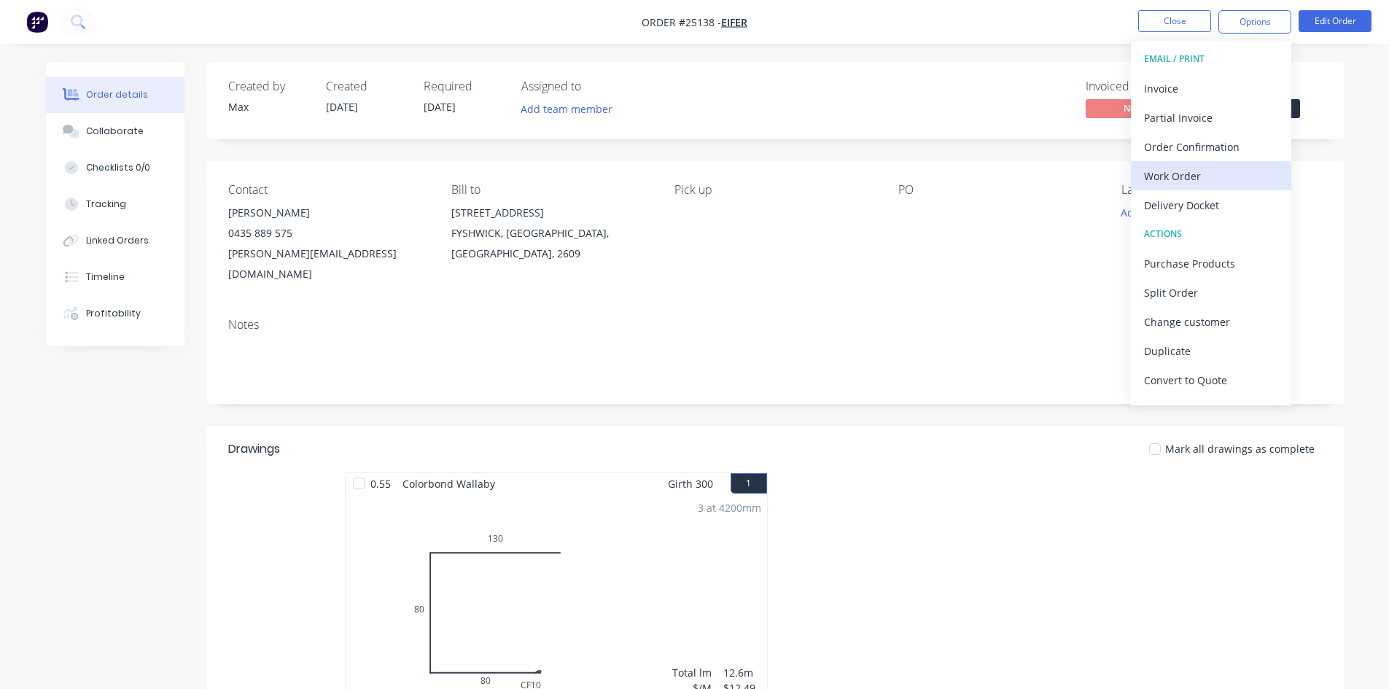
click at [1215, 168] on div "Work Order" at bounding box center [1211, 176] width 134 height 21
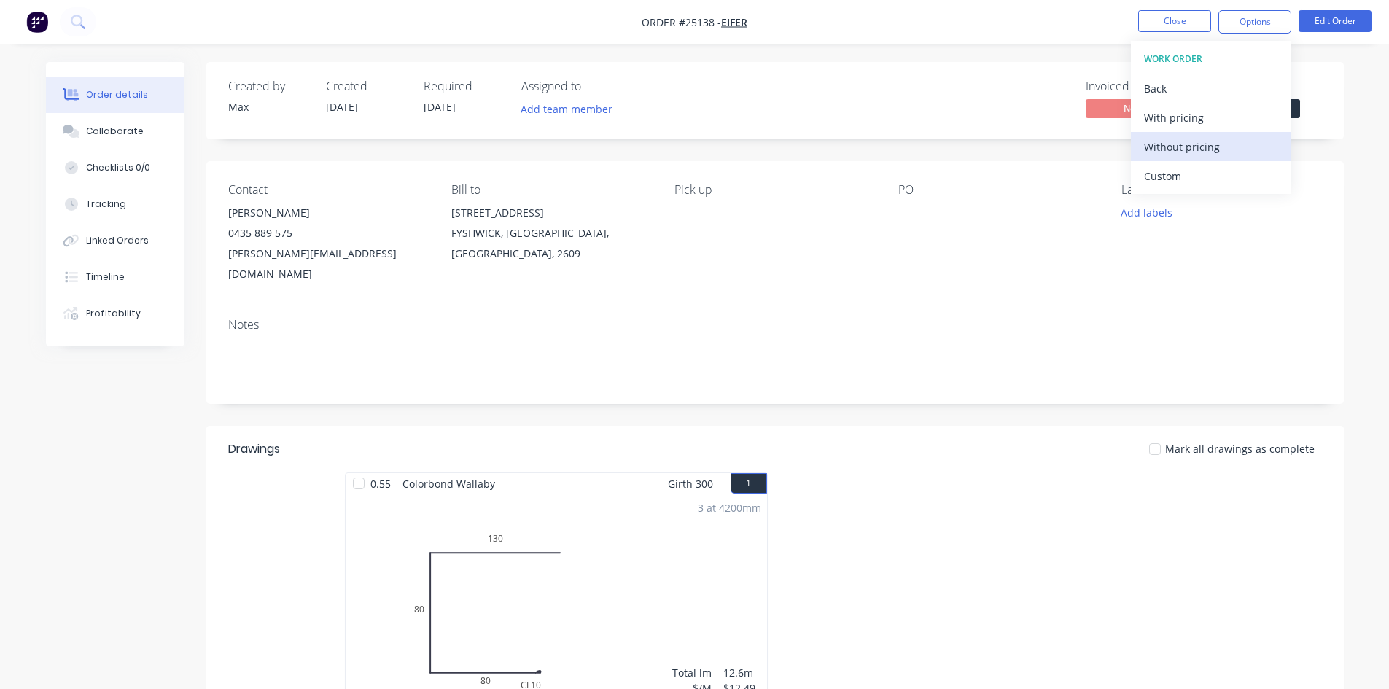
click at [1226, 141] on div "Without pricing" at bounding box center [1211, 146] width 134 height 21
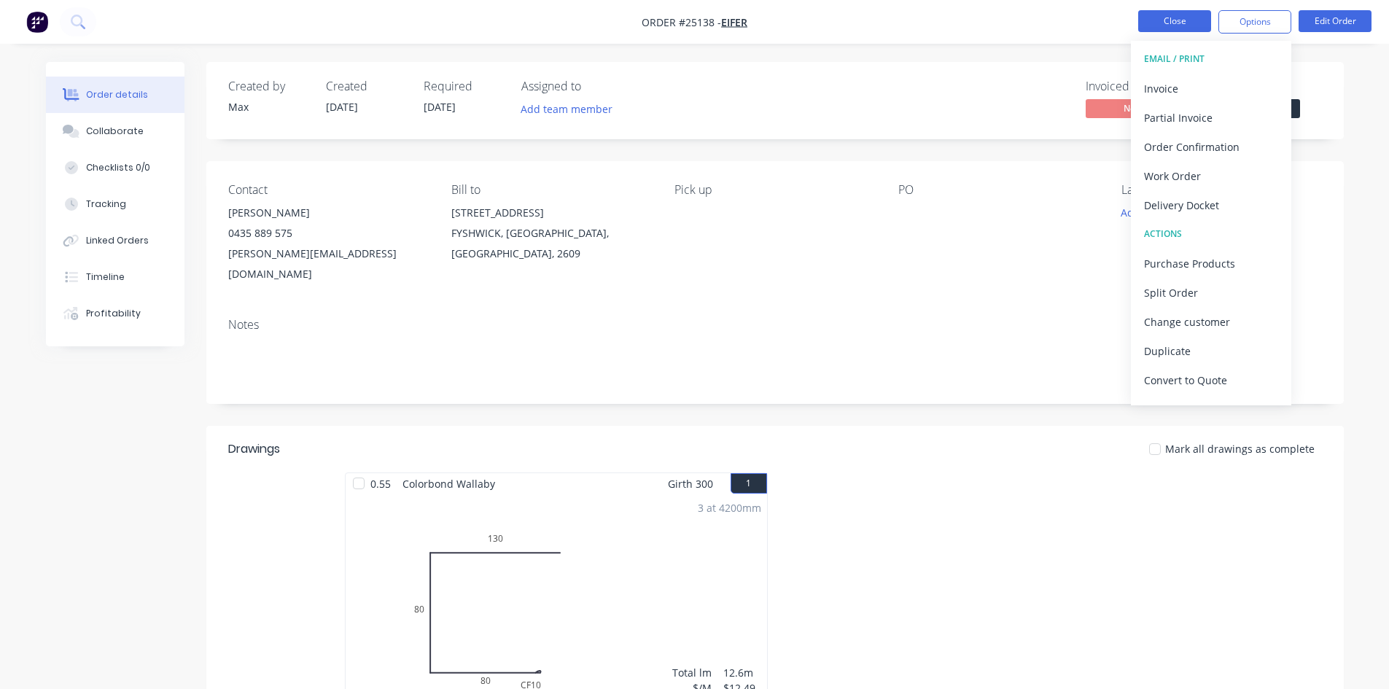
click at [1159, 15] on button "Close" at bounding box center [1174, 21] width 73 height 22
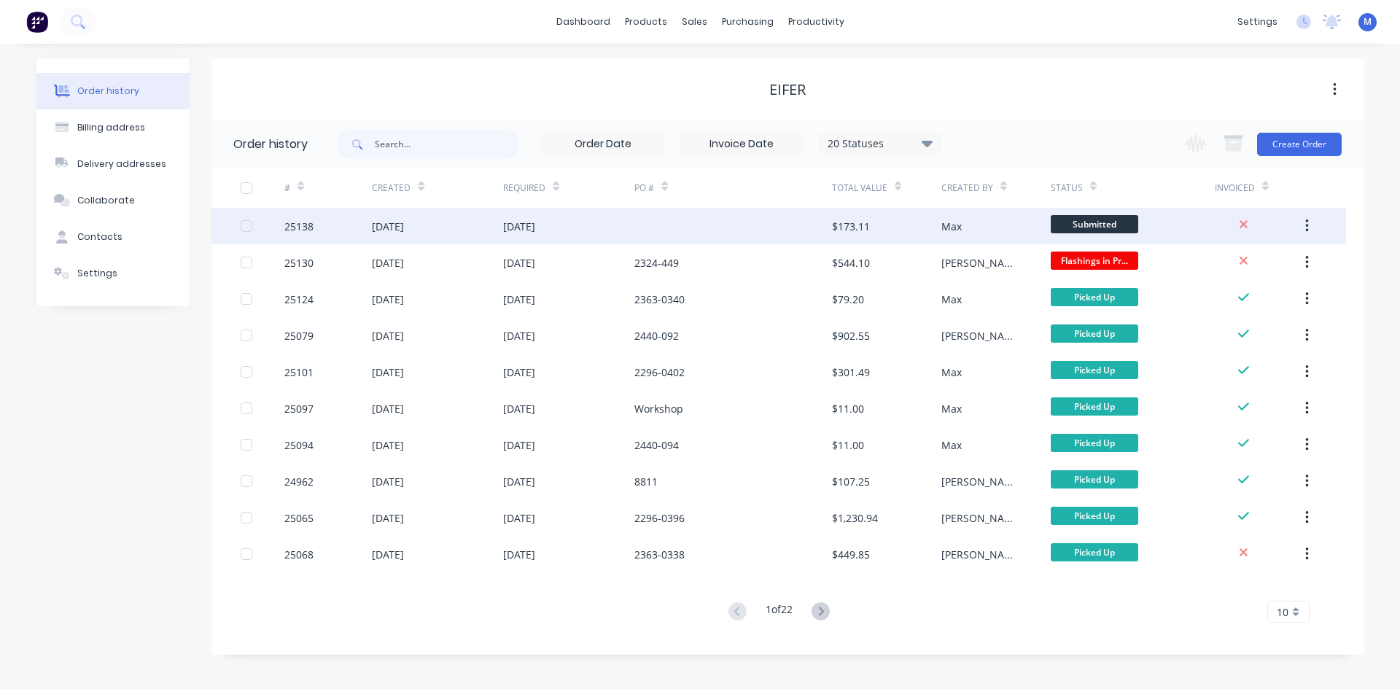
click at [982, 225] on div "Max" at bounding box center [995, 226] width 109 height 36
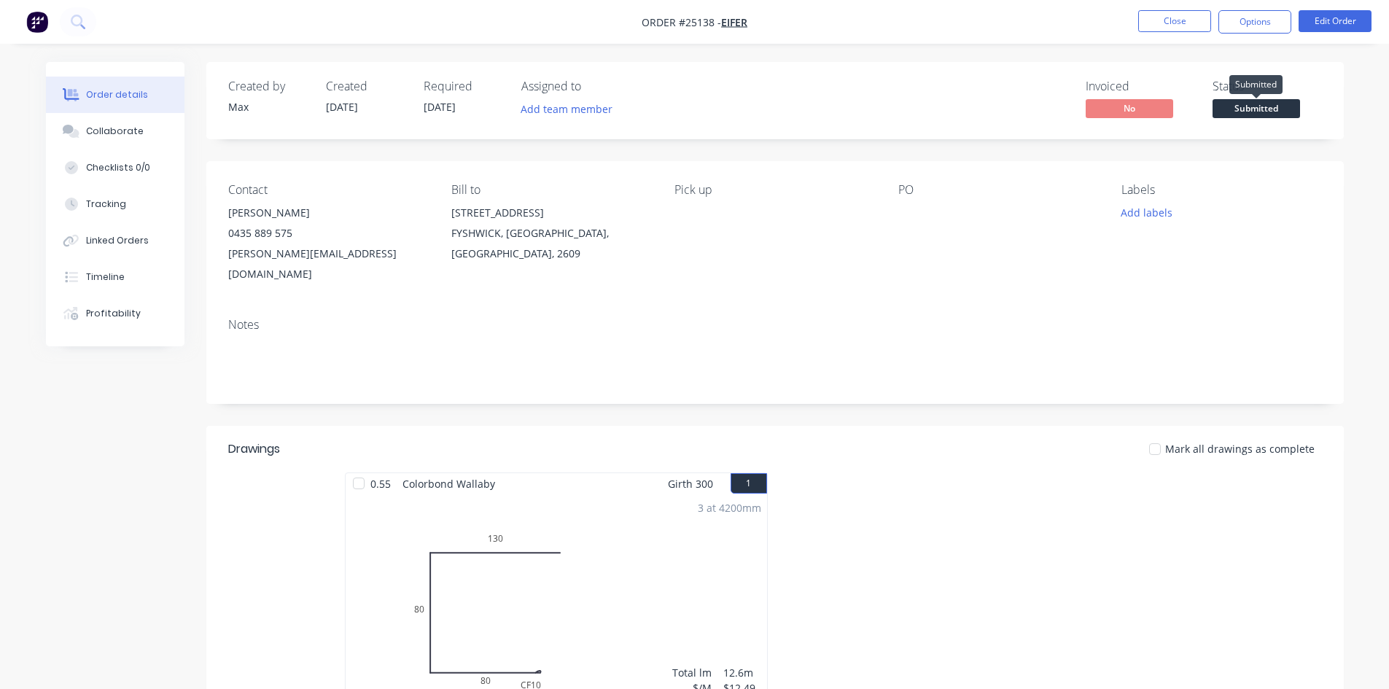
click at [1264, 105] on span "Submitted" at bounding box center [1256, 108] width 87 height 18
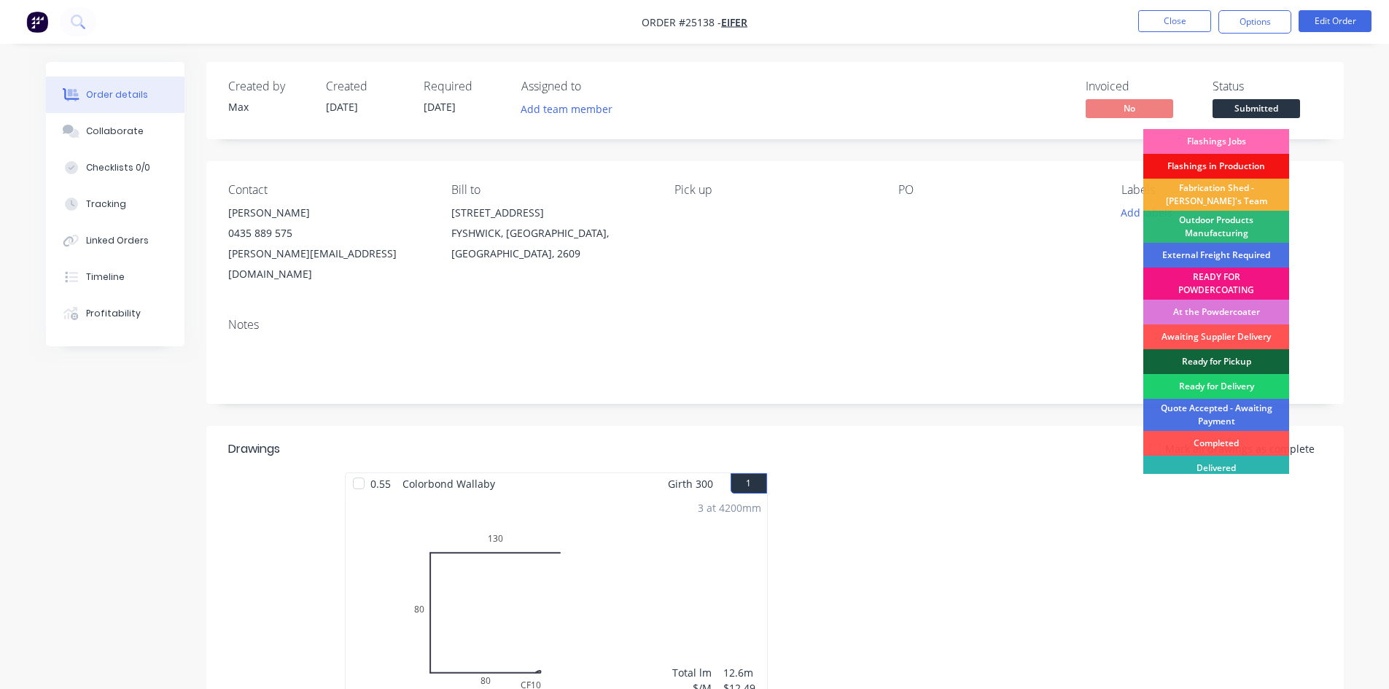
click at [1248, 134] on div "Flashings Jobs" at bounding box center [1216, 141] width 146 height 25
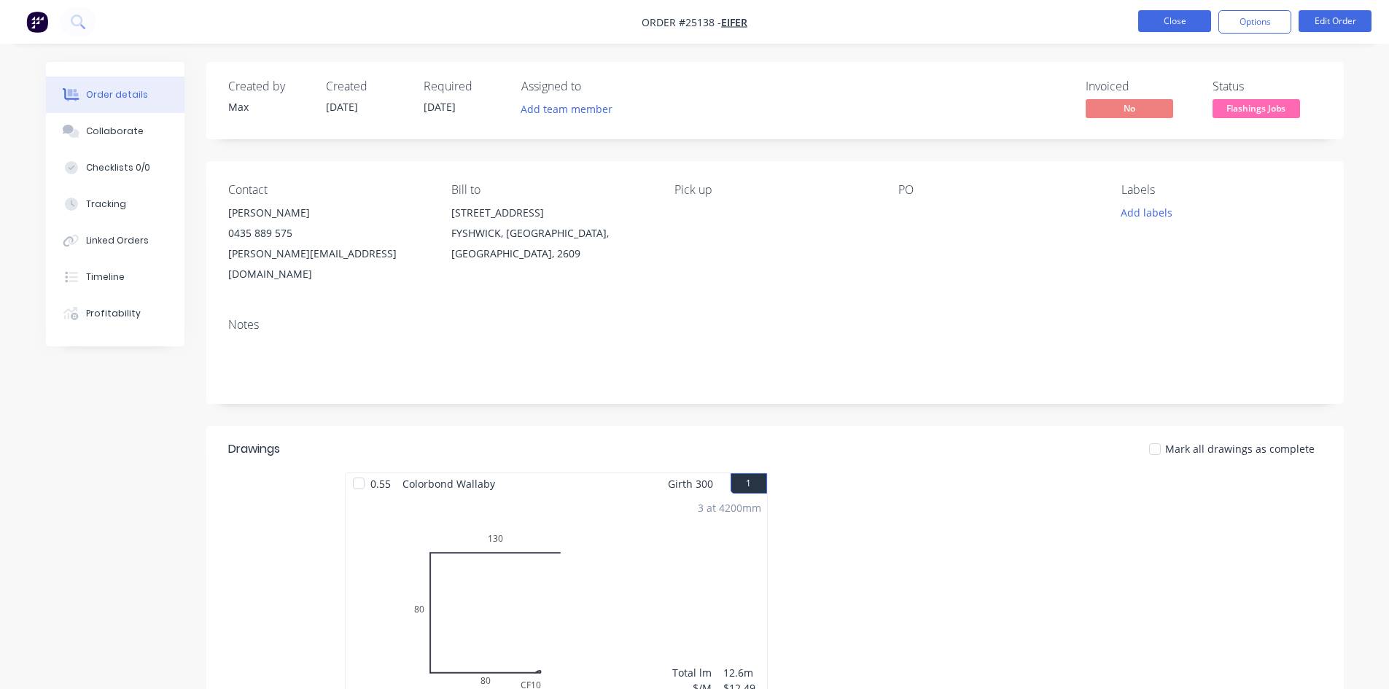
click at [1153, 18] on button "Close" at bounding box center [1174, 21] width 73 height 22
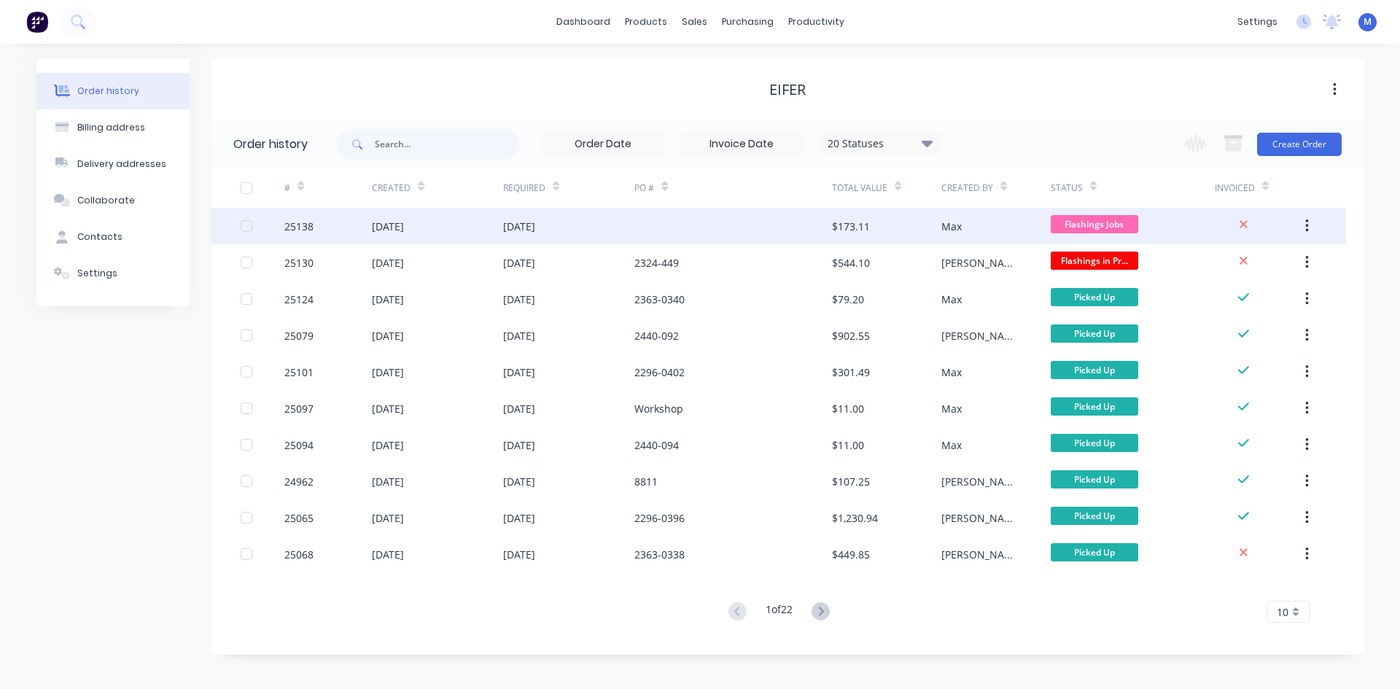
click at [599, 227] on div "[DATE]" at bounding box center [568, 226] width 131 height 36
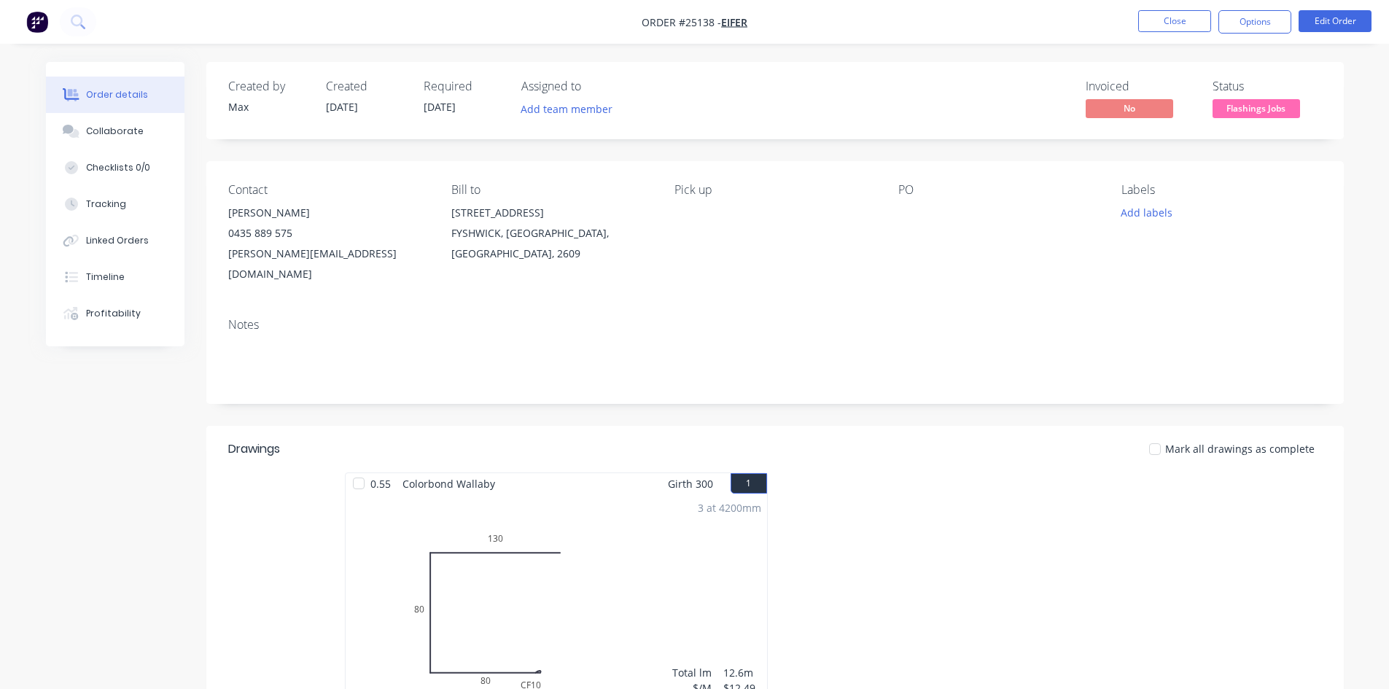
click at [1261, 114] on span "Flashings Jobs" at bounding box center [1256, 108] width 87 height 18
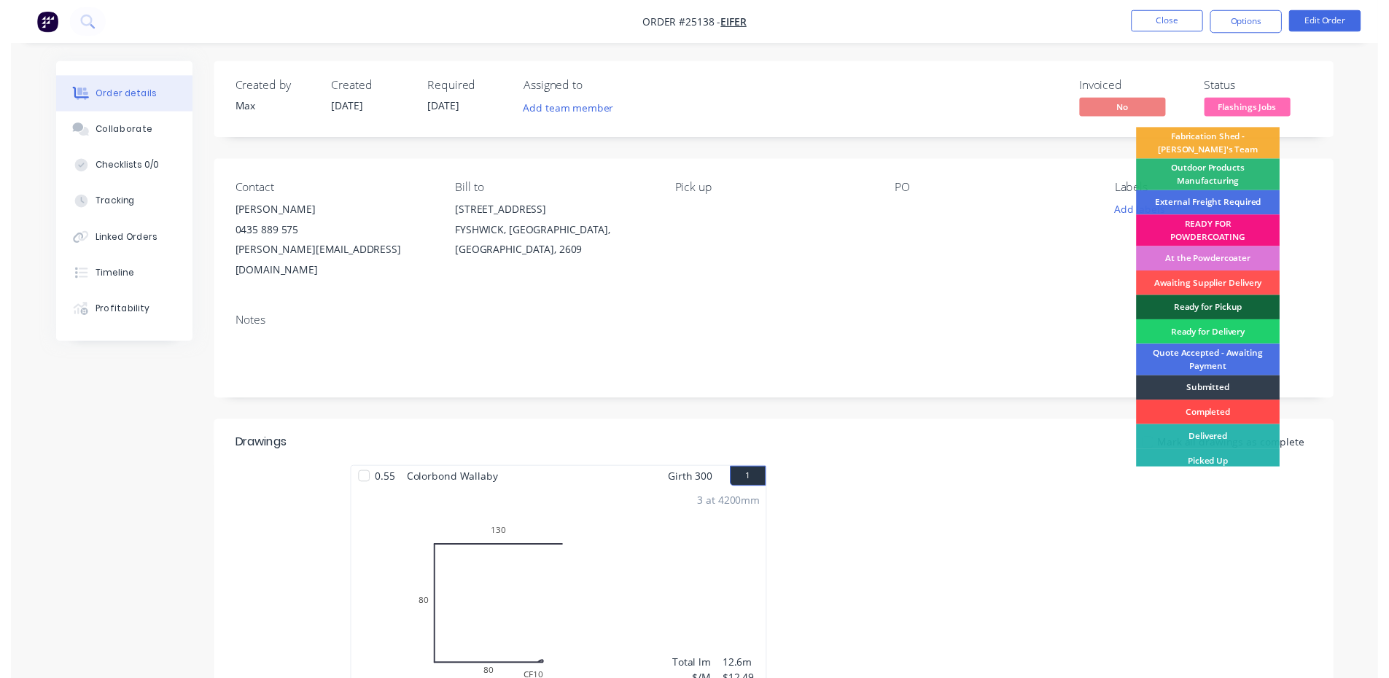
scroll to position [31, 0]
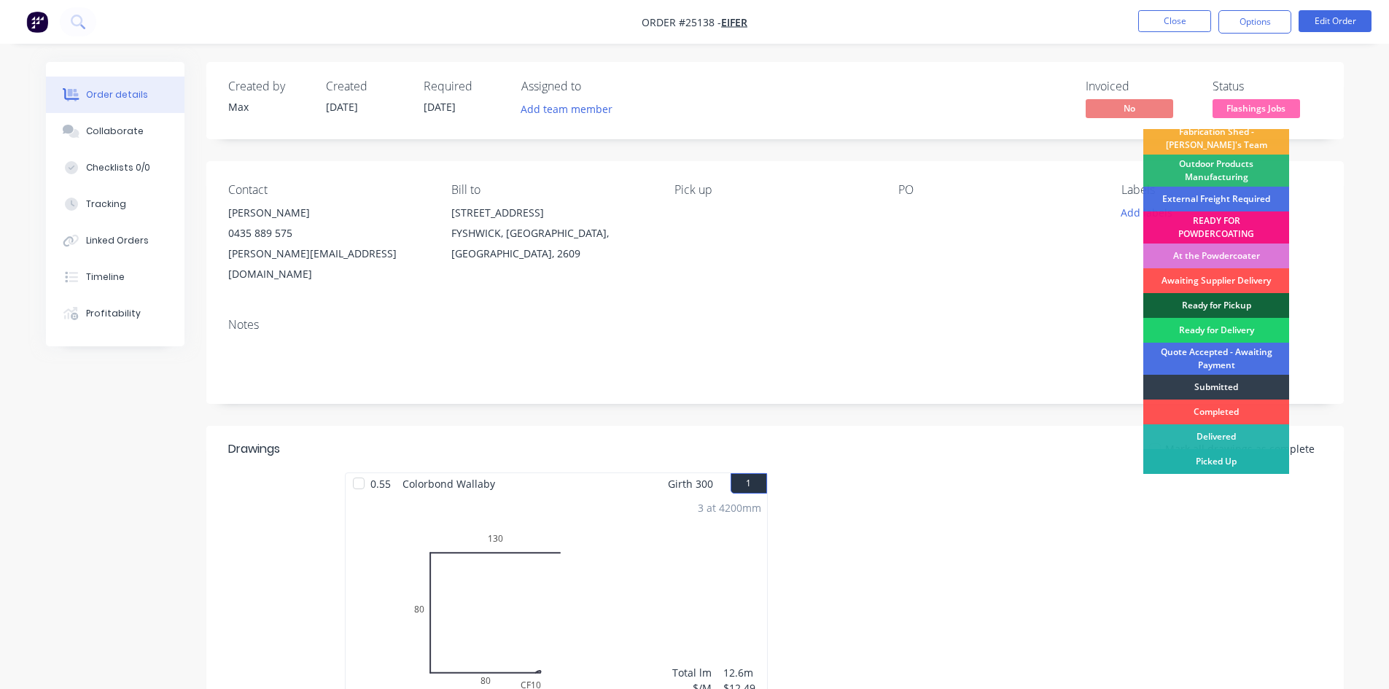
click at [1239, 461] on div "Picked Up" at bounding box center [1216, 461] width 146 height 25
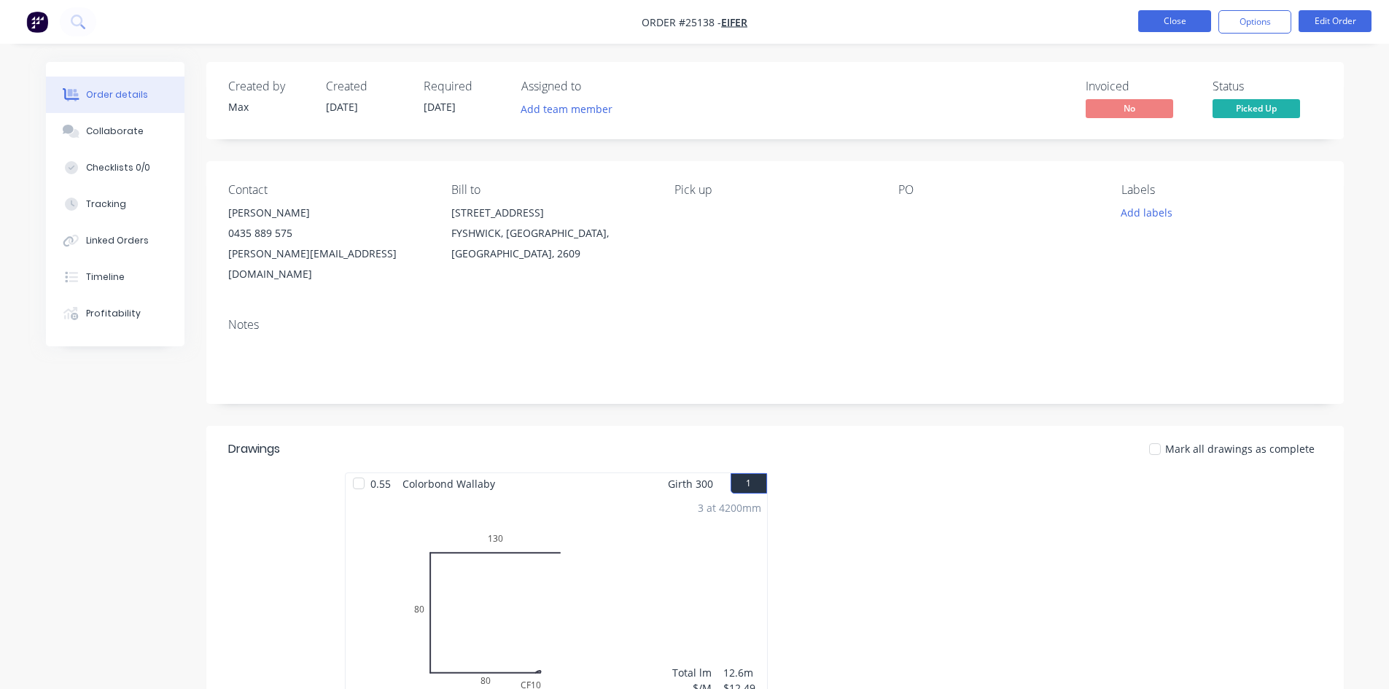
click at [1181, 23] on button "Close" at bounding box center [1174, 21] width 73 height 22
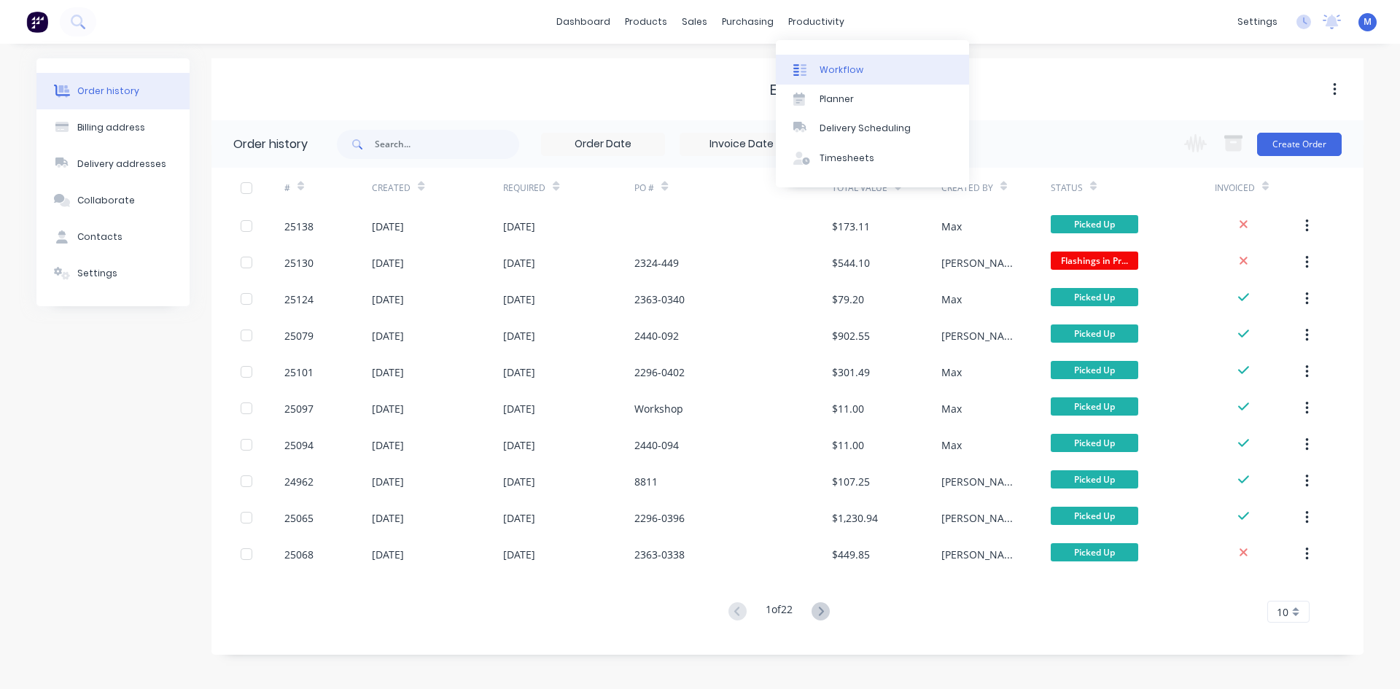
click at [864, 64] on link "Workflow" at bounding box center [872, 69] width 193 height 29
